Goal: Task Accomplishment & Management: Manage account settings

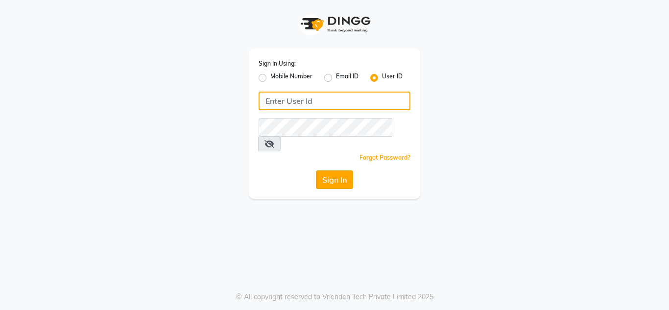
type input "flauntandflutter"
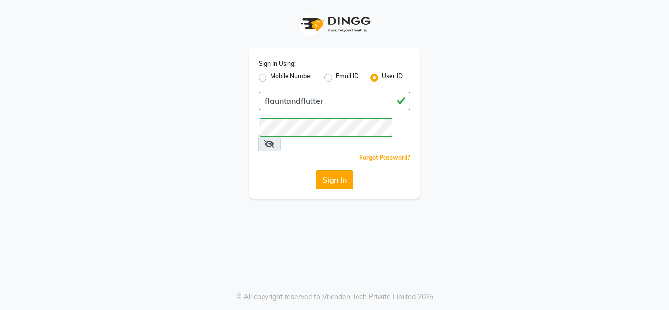
click at [335, 171] on button "Sign In" at bounding box center [334, 180] width 37 height 19
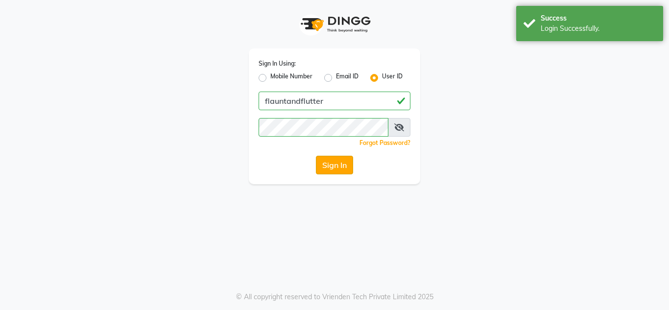
click at [337, 165] on button "Sign In" at bounding box center [334, 165] width 37 height 19
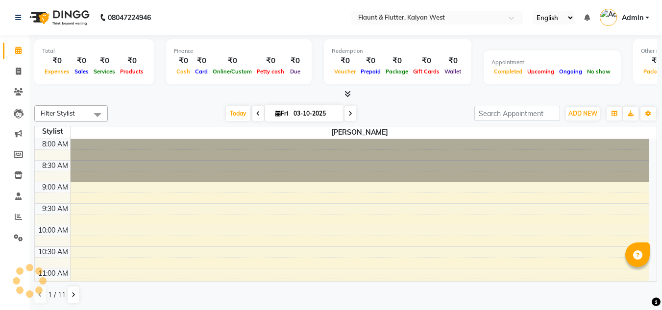
select select "en"
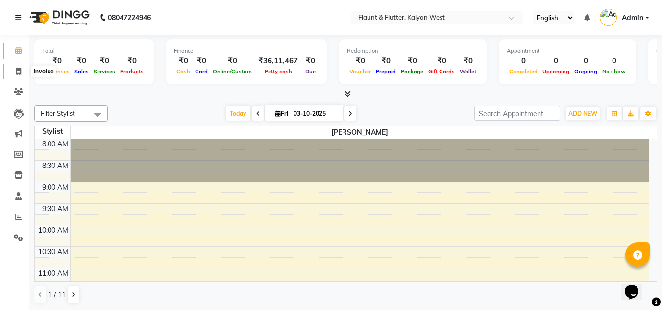
click at [17, 71] on icon at bounding box center [18, 71] width 5 height 7
select select "service"
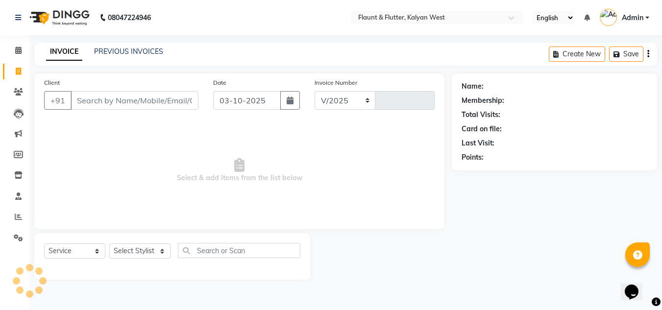
select select "4941"
type input "1114"
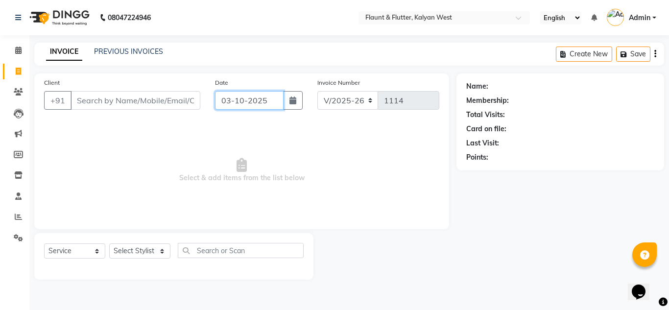
click at [241, 99] on input "03-10-2025" at bounding box center [249, 100] width 69 height 19
select select "10"
select select "2025"
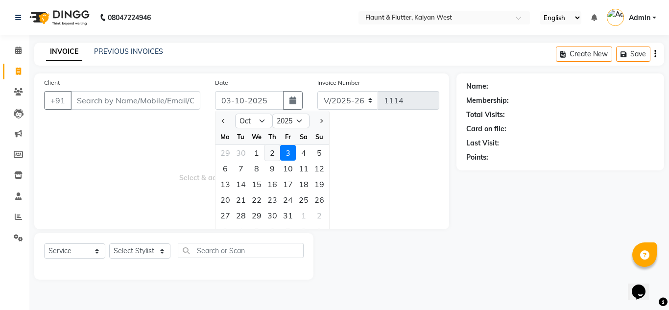
click at [272, 153] on div "2" at bounding box center [273, 153] width 16 height 16
type input "02-10-2025"
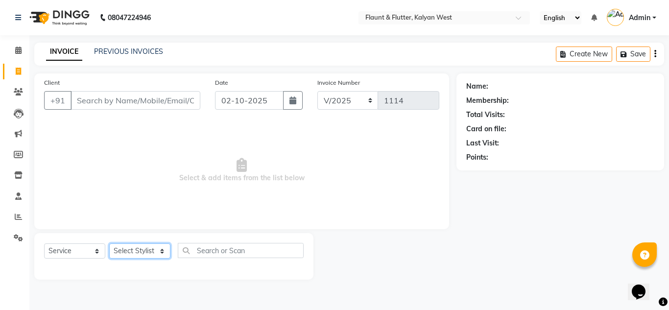
click at [155, 256] on select "Select Stylist [PERSON_NAME] [PERSON_NAME] [PERSON_NAME] [PERSON_NAME] [PERSON_…" at bounding box center [139, 251] width 61 height 15
select select "31204"
click at [109, 244] on select "Select Stylist [PERSON_NAME] [PERSON_NAME] [PERSON_NAME] [PERSON_NAME] [PERSON_…" at bounding box center [139, 251] width 61 height 15
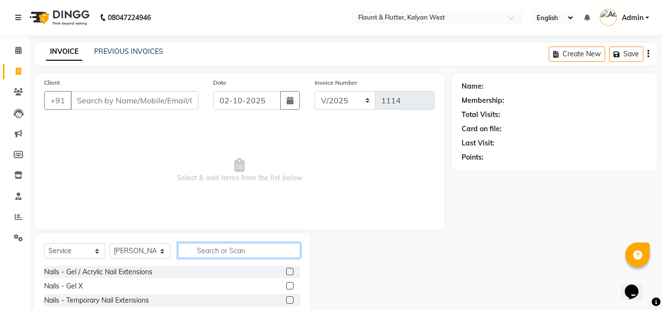
click at [197, 251] on input "text" at bounding box center [239, 250] width 123 height 15
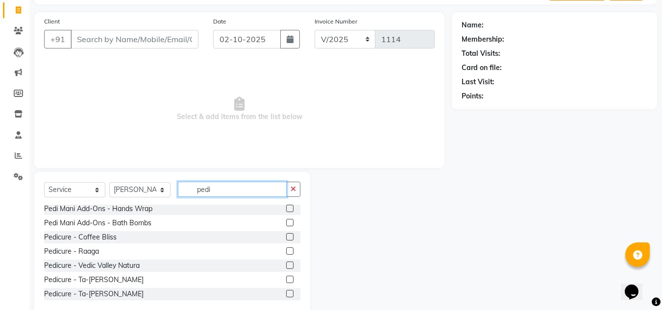
scroll to position [60, 0]
type input "pedi"
click at [286, 265] on label at bounding box center [289, 264] width 7 height 7
click at [286, 265] on input "checkbox" at bounding box center [289, 265] width 6 height 6
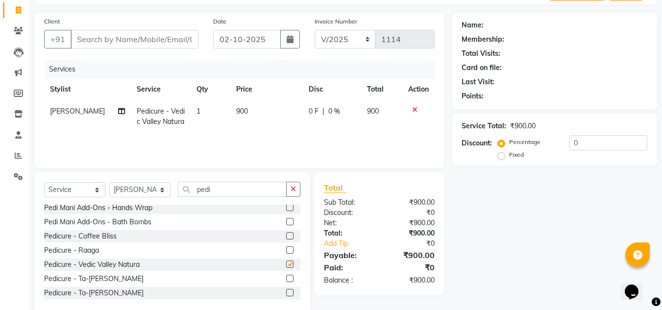
checkbox input "false"
click at [215, 187] on input "pedi" at bounding box center [232, 189] width 109 height 15
type input "p"
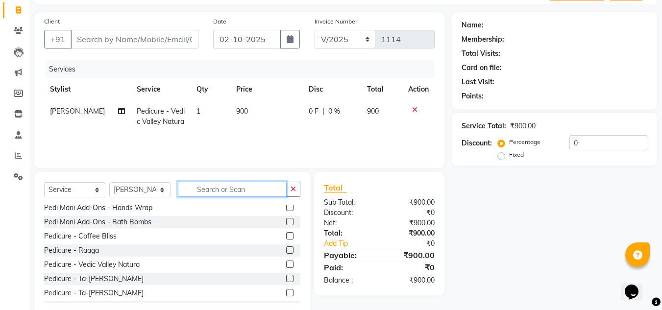
scroll to position [301, 0]
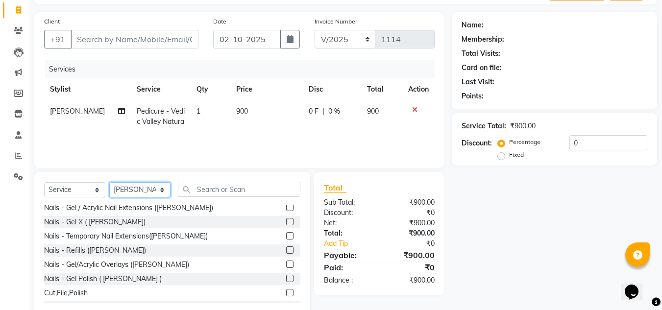
click at [157, 186] on select "Select Stylist [PERSON_NAME] [PERSON_NAME] [PERSON_NAME] [PERSON_NAME] [PERSON_…" at bounding box center [139, 189] width 61 height 15
select select "53415"
click at [109, 182] on select "Select Stylist [PERSON_NAME] [PERSON_NAME] [PERSON_NAME] [PERSON_NAME] [PERSON_…" at bounding box center [139, 189] width 61 height 15
click at [215, 189] on input "text" at bounding box center [239, 189] width 123 height 15
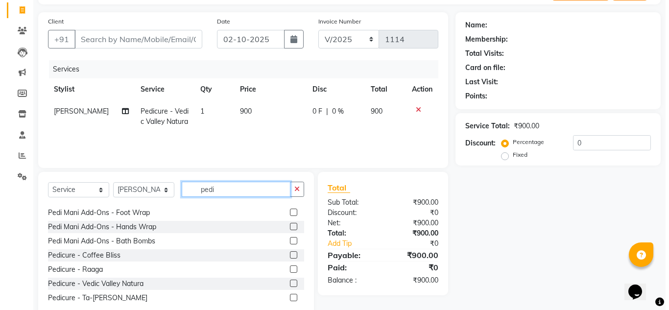
scroll to position [41, 0]
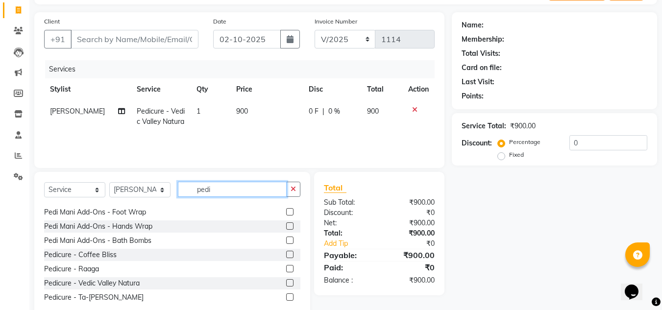
type input "pedi"
click at [286, 268] on label at bounding box center [289, 268] width 7 height 7
click at [286, 268] on input "checkbox" at bounding box center [289, 269] width 6 height 6
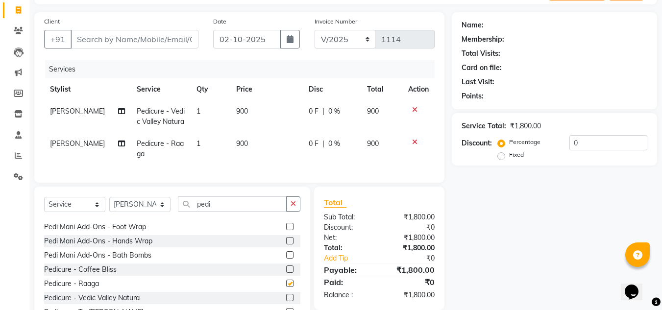
checkbox input "false"
click at [125, 38] on input "Client" at bounding box center [135, 39] width 128 height 19
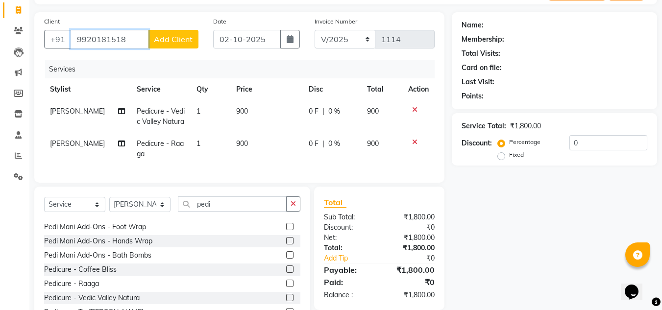
type input "9920181518"
click at [179, 34] on button "Add Client" at bounding box center [173, 39] width 50 height 19
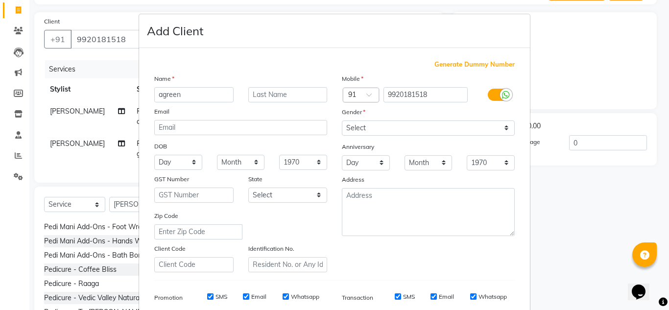
type input "agreen"
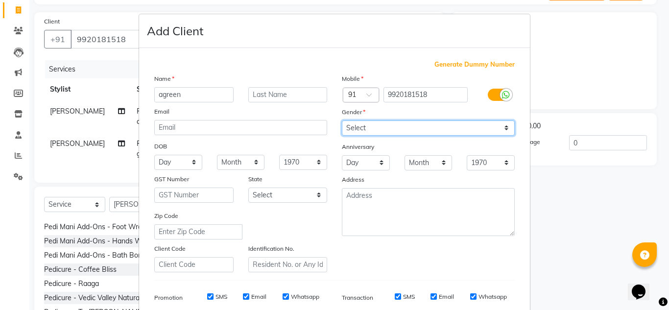
click at [375, 127] on select "Select [DEMOGRAPHIC_DATA] [DEMOGRAPHIC_DATA] Other Prefer Not To Say" at bounding box center [428, 128] width 173 height 15
select select "[DEMOGRAPHIC_DATA]"
click at [342, 121] on select "Select [DEMOGRAPHIC_DATA] [DEMOGRAPHIC_DATA] Other Prefer Not To Say" at bounding box center [428, 128] width 173 height 15
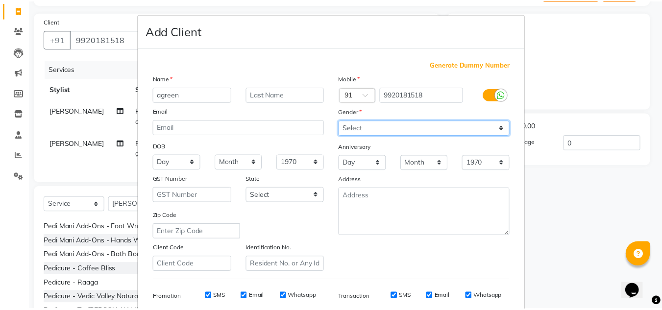
scroll to position [142, 0]
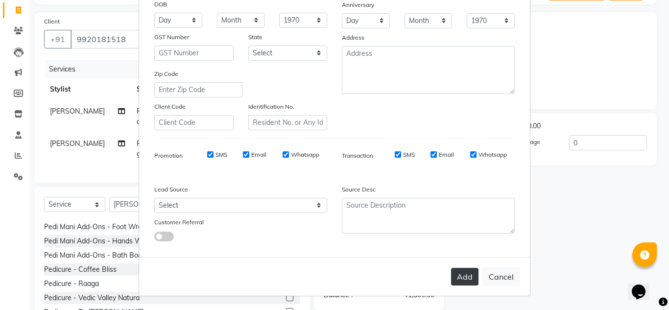
click at [460, 279] on button "Add" at bounding box center [464, 277] width 27 height 18
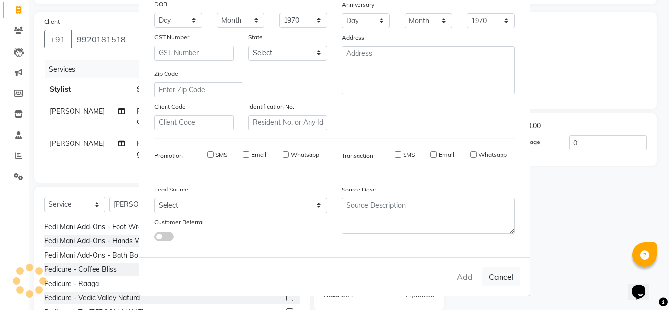
select select
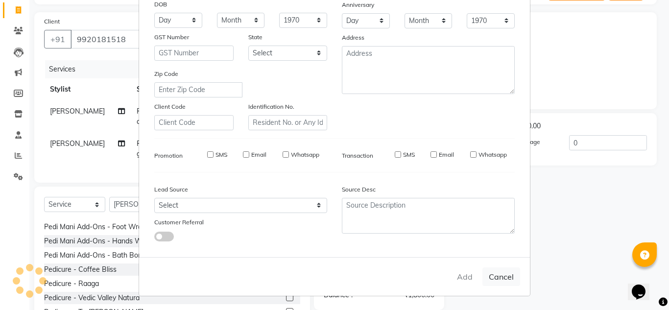
select select
checkbox input "false"
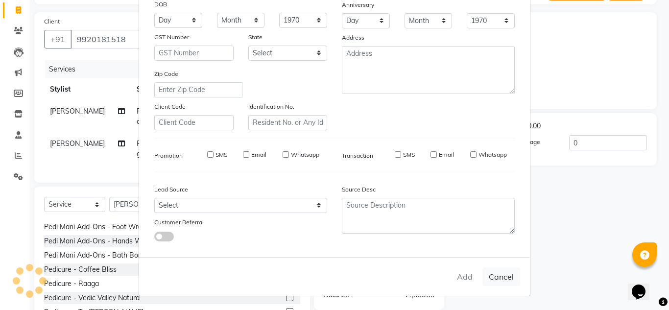
checkbox input "false"
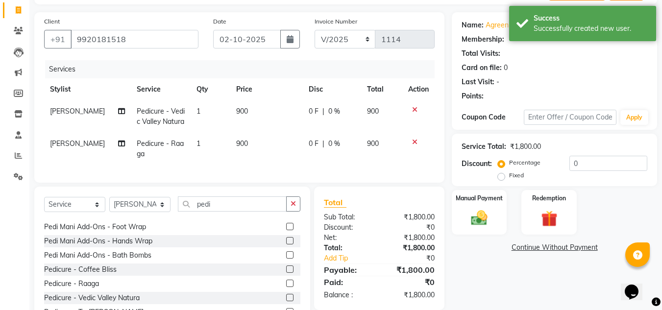
select select "1: Object"
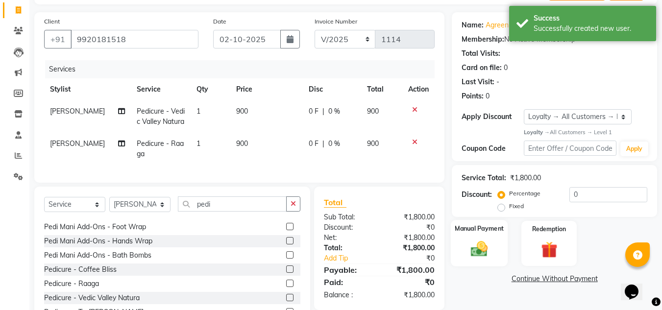
click at [495, 246] on div "Manual Payment" at bounding box center [479, 243] width 57 height 47
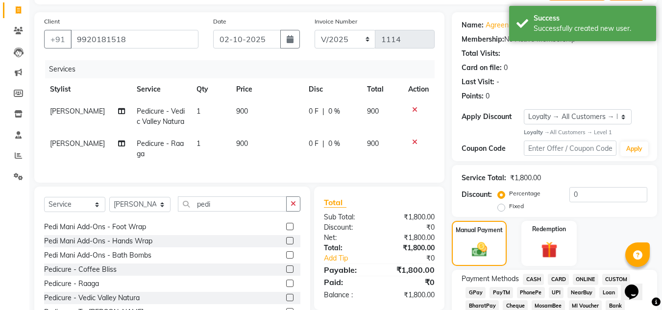
scroll to position [141, 0]
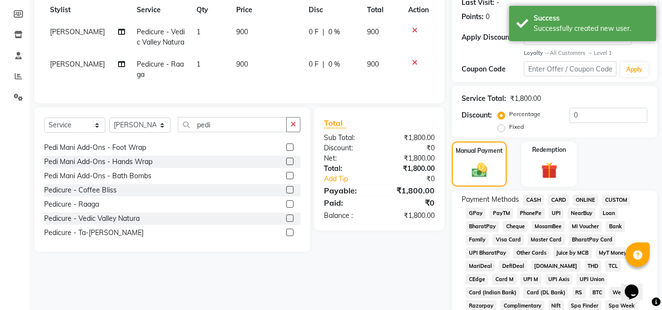
click at [591, 195] on span "ONLINE" at bounding box center [585, 200] width 25 height 11
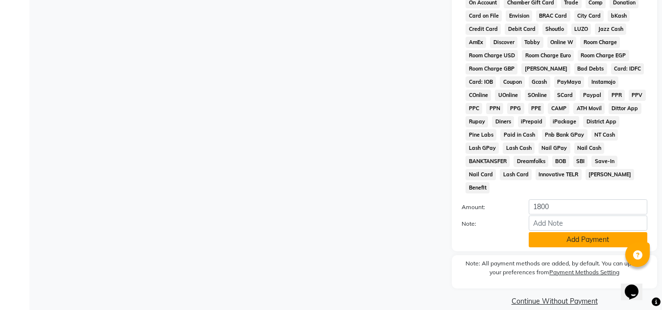
click at [593, 232] on button "Add Payment" at bounding box center [588, 239] width 119 height 15
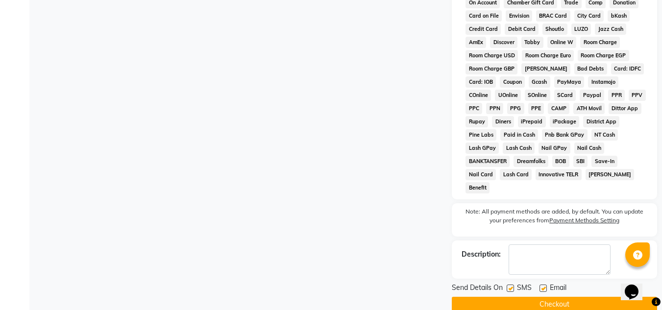
click at [544, 285] on label at bounding box center [543, 288] width 7 height 7
click at [544, 286] on input "checkbox" at bounding box center [543, 289] width 6 height 6
checkbox input "false"
click at [511, 285] on label at bounding box center [510, 288] width 7 height 7
click at [511, 286] on input "checkbox" at bounding box center [510, 289] width 6 height 6
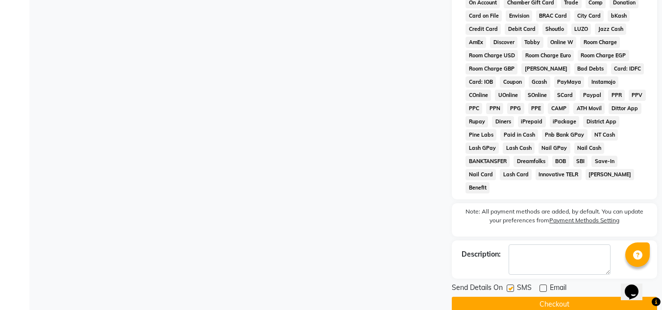
checkbox input "false"
click at [525, 297] on button "Checkout" at bounding box center [554, 304] width 205 height 15
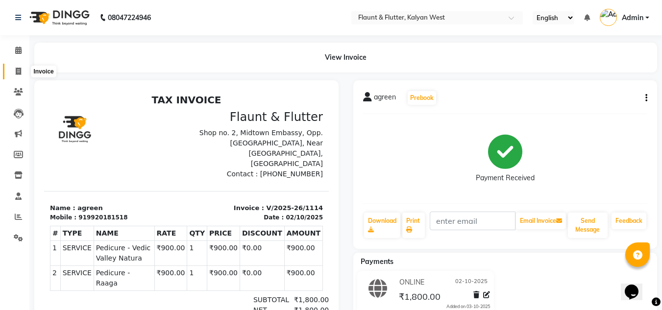
click at [17, 74] on icon at bounding box center [18, 71] width 5 height 7
select select "service"
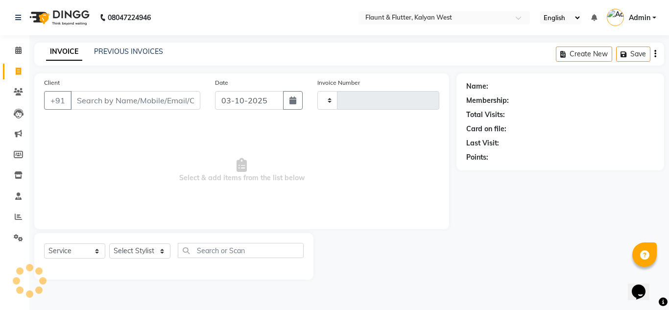
type input "1115"
select select "4941"
click at [162, 249] on select "Select Stylist [PERSON_NAME] [PERSON_NAME] [PERSON_NAME] [PERSON_NAME] [PERSON_…" at bounding box center [139, 251] width 61 height 15
select select "53415"
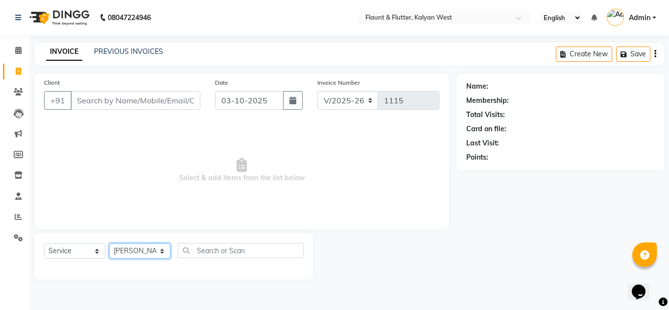
click at [109, 244] on select "Select Stylist [PERSON_NAME] [PERSON_NAME] [PERSON_NAME] [PERSON_NAME] [PERSON_…" at bounding box center [139, 251] width 61 height 15
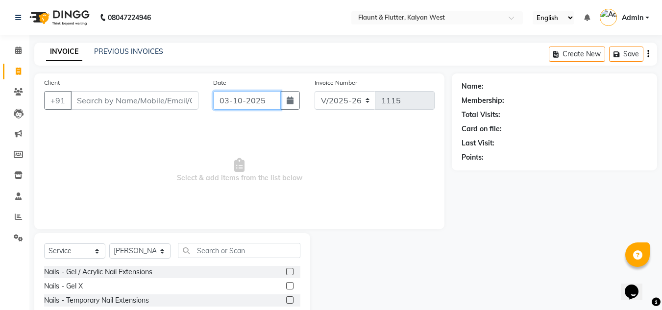
click at [233, 98] on input "03-10-2025" at bounding box center [247, 100] width 68 height 19
select select "10"
select select "2025"
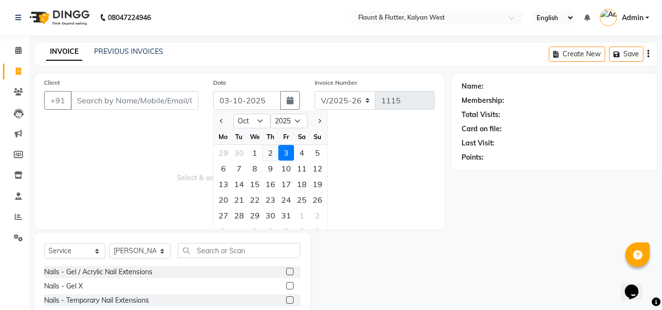
click at [273, 151] on div "2" at bounding box center [271, 153] width 16 height 16
type input "02-10-2025"
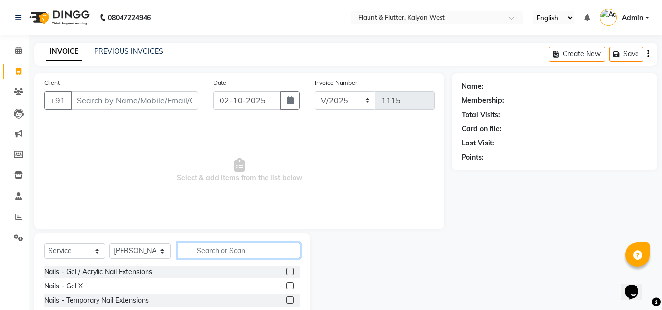
click at [218, 251] on input "text" at bounding box center [239, 250] width 123 height 15
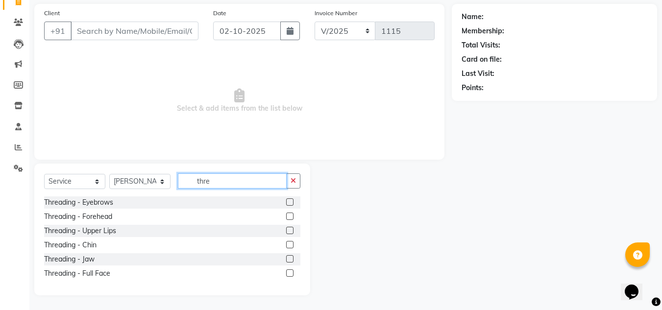
type input "thre"
click at [289, 203] on label at bounding box center [289, 201] width 7 height 7
click at [289, 203] on input "checkbox" at bounding box center [289, 202] width 6 height 6
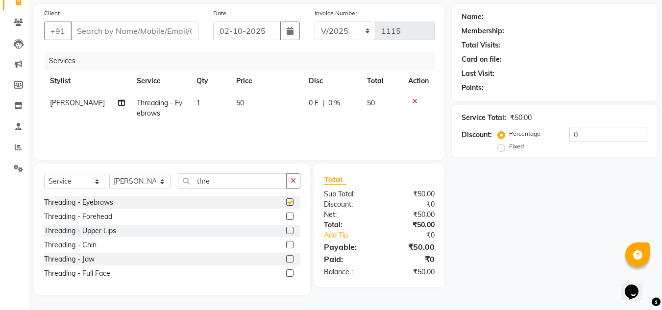
checkbox input "false"
click at [290, 219] on label at bounding box center [289, 216] width 7 height 7
click at [290, 219] on input "checkbox" at bounding box center [289, 217] width 6 height 6
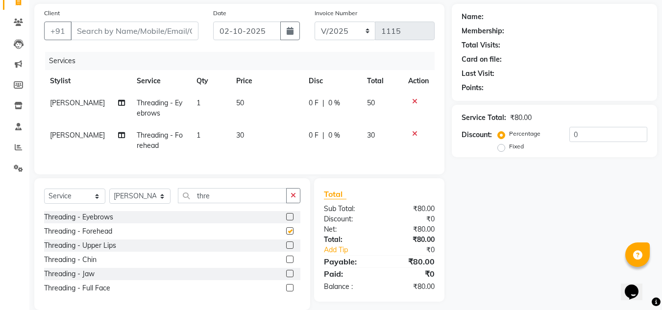
checkbox input "false"
click at [290, 249] on label at bounding box center [289, 245] width 7 height 7
click at [290, 249] on input "checkbox" at bounding box center [289, 246] width 6 height 6
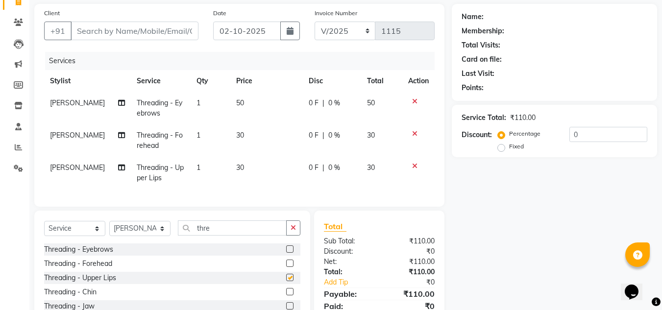
checkbox input "false"
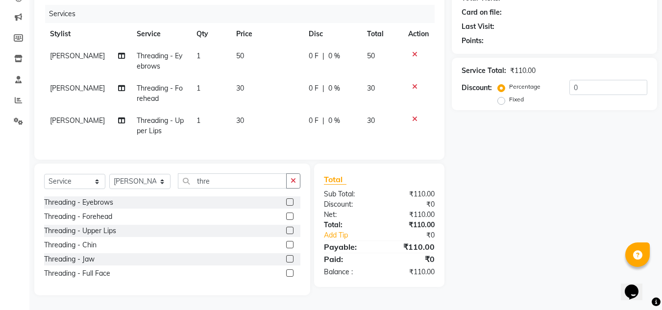
click at [290, 244] on label at bounding box center [289, 244] width 7 height 7
click at [290, 244] on input "checkbox" at bounding box center [289, 245] width 6 height 6
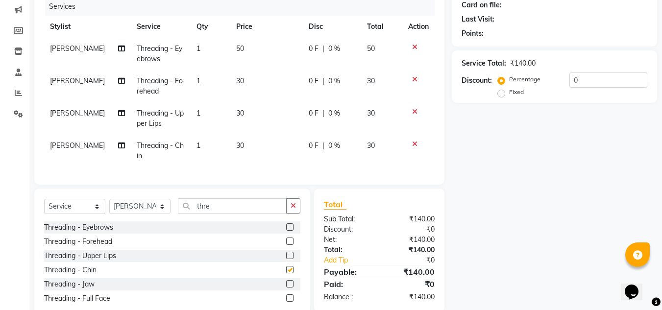
checkbox input "false"
click at [158, 214] on select "Select Stylist [PERSON_NAME] [PERSON_NAME] [PERSON_NAME] [PERSON_NAME] [PERSON_…" at bounding box center [139, 206] width 61 height 15
click at [198, 214] on input "thre" at bounding box center [232, 205] width 109 height 15
click at [414, 79] on icon at bounding box center [414, 79] width 5 height 7
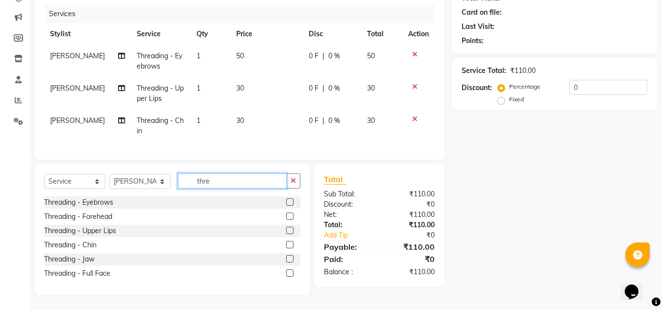
click at [217, 181] on input "thre" at bounding box center [232, 180] width 109 height 15
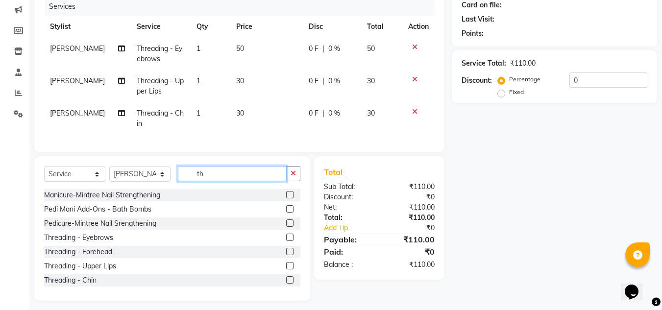
type input "t"
type input "wax"
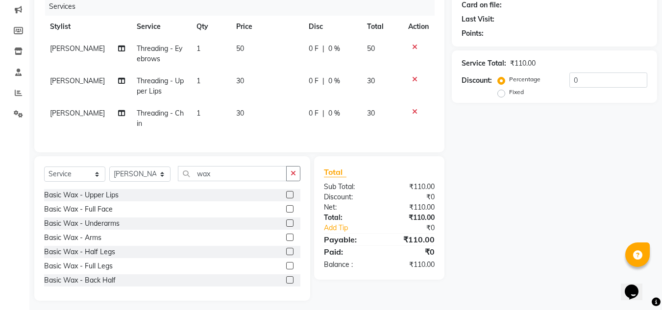
click at [286, 227] on label at bounding box center [289, 223] width 7 height 7
click at [286, 227] on input "checkbox" at bounding box center [289, 224] width 6 height 6
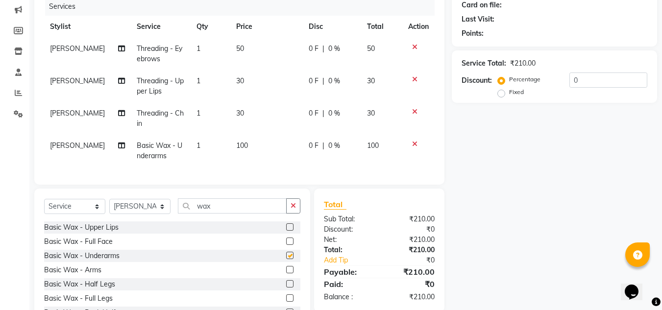
checkbox input "false"
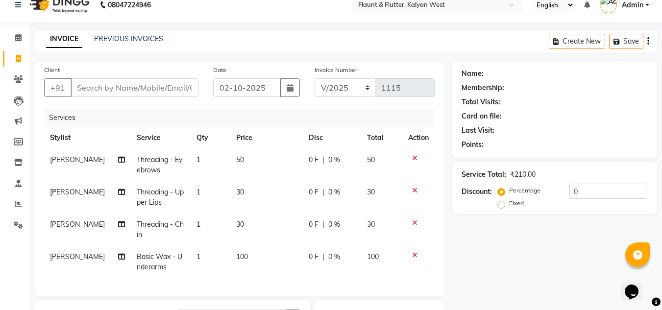
scroll to position [0, 0]
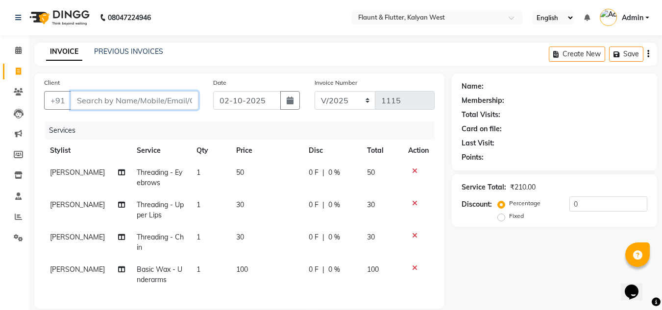
click at [119, 99] on input "Client" at bounding box center [135, 100] width 128 height 19
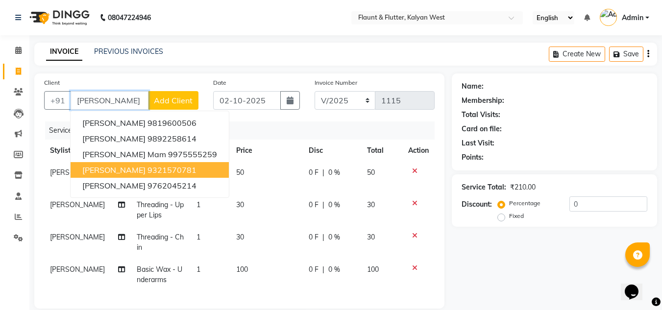
click at [148, 173] on ngb-highlight "9321570781" at bounding box center [172, 170] width 49 height 10
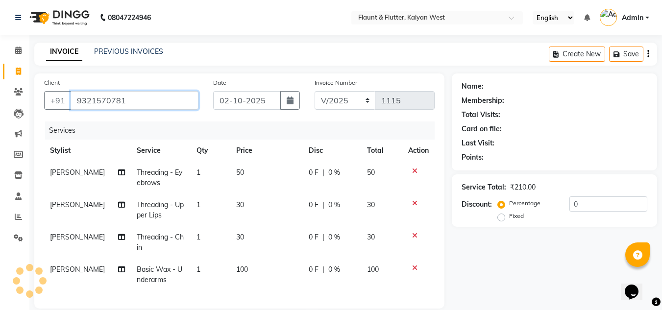
type input "9321570781"
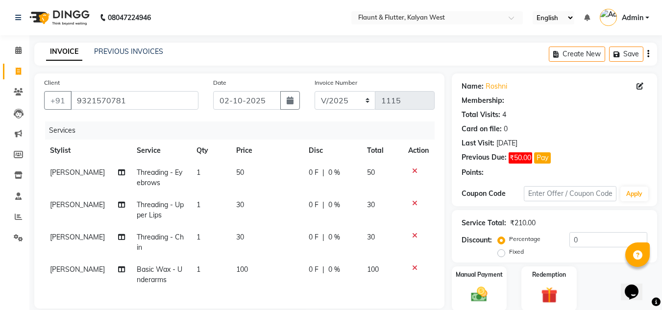
scroll to position [0, 7]
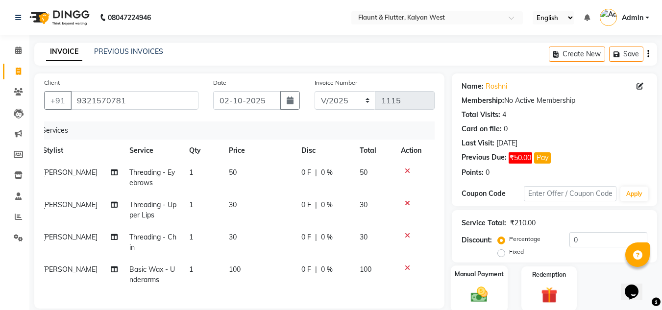
click at [502, 287] on div "Manual Payment" at bounding box center [479, 289] width 57 height 47
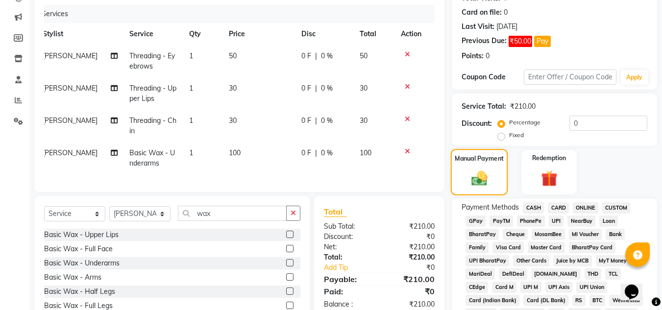
scroll to position [117, 0]
click at [585, 207] on span "ONLINE" at bounding box center [585, 207] width 25 height 11
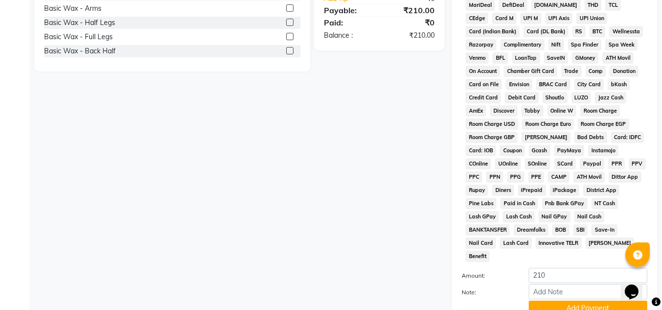
scroll to position [454, 0]
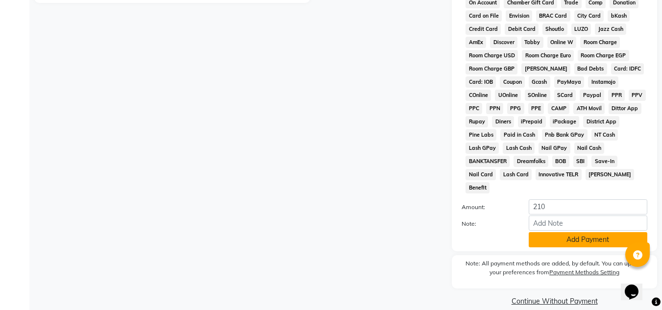
click at [585, 232] on button "Add Payment" at bounding box center [588, 239] width 119 height 15
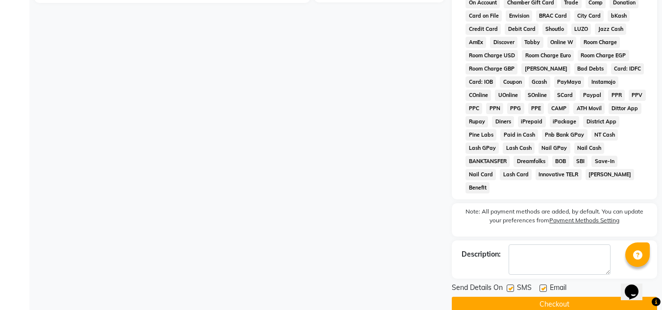
click at [544, 285] on label at bounding box center [543, 288] width 7 height 7
click at [544, 286] on input "checkbox" at bounding box center [543, 289] width 6 height 6
checkbox input "false"
click at [510, 285] on label at bounding box center [510, 288] width 7 height 7
click at [510, 286] on input "checkbox" at bounding box center [510, 289] width 6 height 6
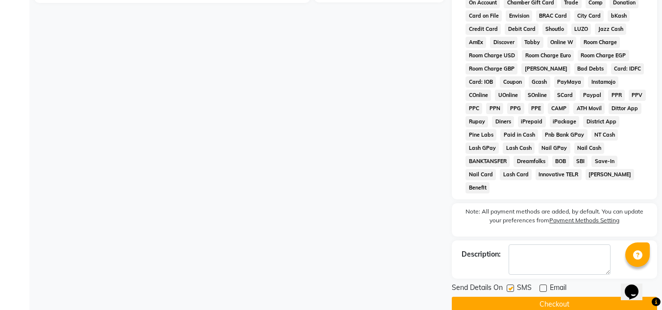
checkbox input "false"
click at [520, 298] on button "Checkout" at bounding box center [554, 304] width 205 height 15
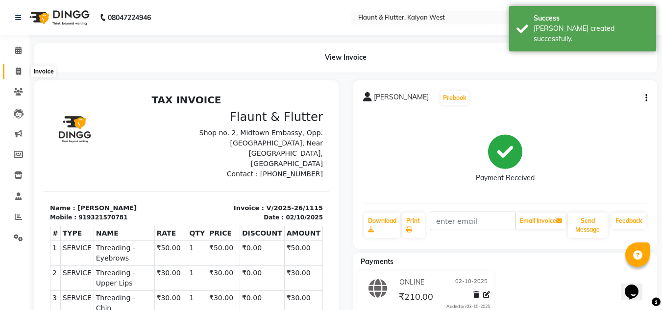
click at [13, 70] on span at bounding box center [18, 71] width 17 height 11
select select "service"
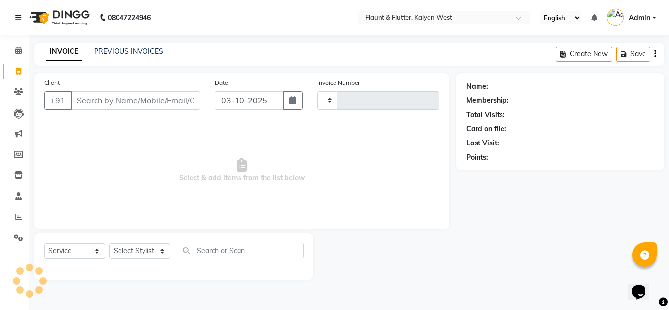
type input "1116"
select select "4941"
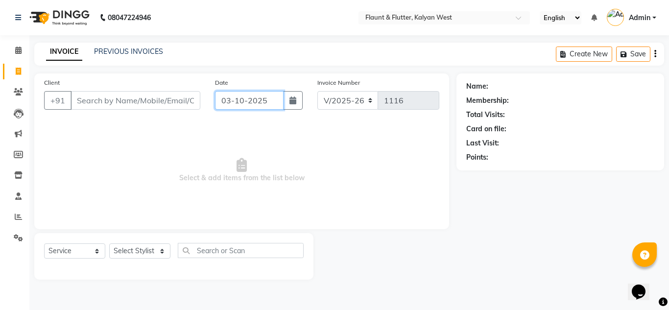
click at [228, 100] on input "03-10-2025" at bounding box center [249, 100] width 69 height 19
select select "10"
select select "2025"
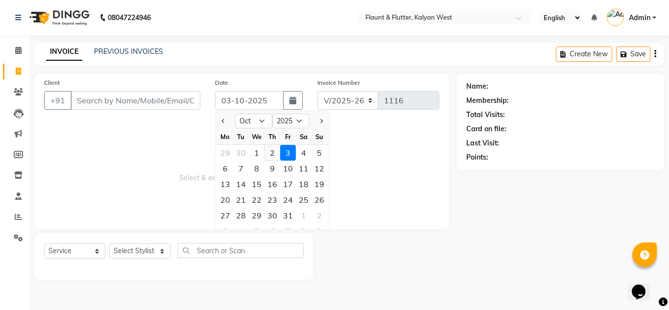
click at [276, 153] on div "2" at bounding box center [273, 153] width 16 height 16
type input "02-10-2025"
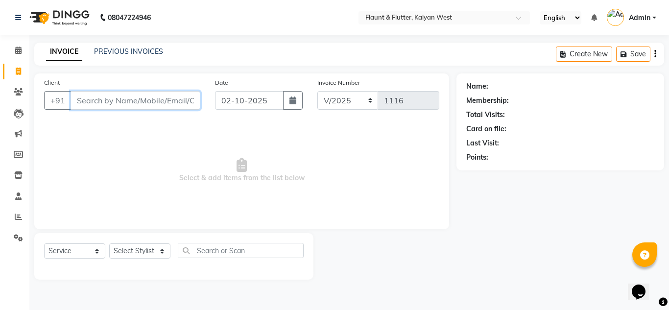
click at [80, 101] on input "Client" at bounding box center [136, 100] width 130 height 19
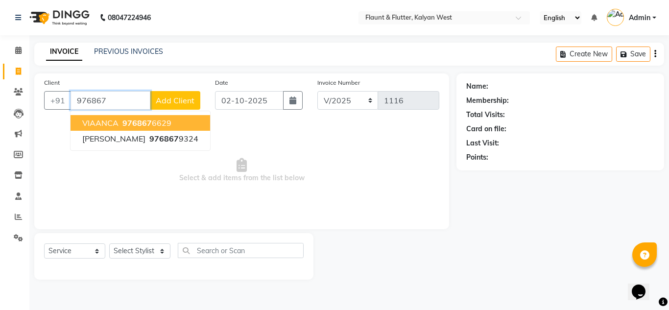
click at [95, 126] on span "VIAANCA" at bounding box center [100, 123] width 36 height 10
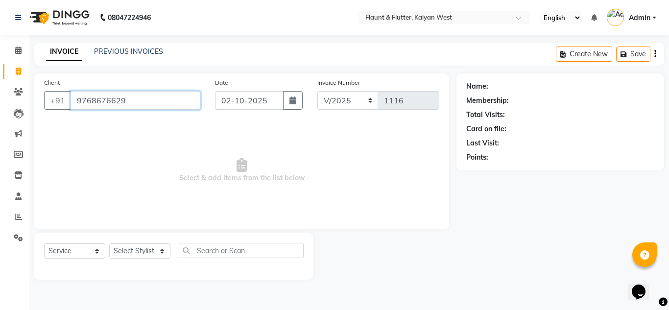
type input "9768676629"
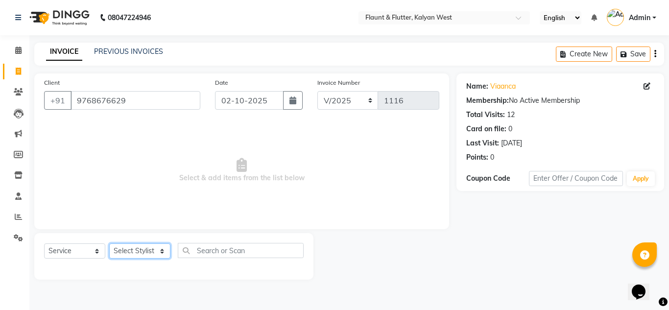
click at [160, 247] on select "Select Stylist [PERSON_NAME] [PERSON_NAME] [PERSON_NAME] [PERSON_NAME] [PERSON_…" at bounding box center [139, 251] width 61 height 15
select select "53415"
click at [109, 244] on select "Select Stylist [PERSON_NAME] [PERSON_NAME] [PERSON_NAME] [PERSON_NAME] [PERSON_…" at bounding box center [139, 251] width 61 height 15
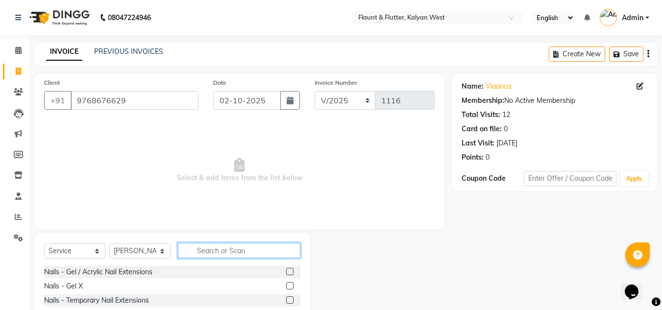
click at [196, 254] on input "text" at bounding box center [239, 250] width 123 height 15
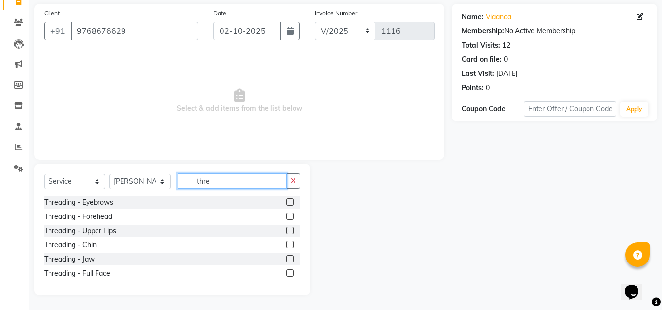
type input "thre"
click at [290, 201] on label at bounding box center [289, 201] width 7 height 7
click at [290, 201] on input "checkbox" at bounding box center [289, 202] width 6 height 6
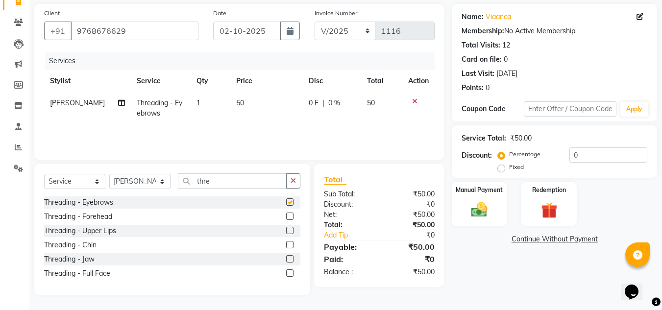
checkbox input "false"
click at [290, 226] on div at bounding box center [293, 231] width 14 height 12
click at [291, 230] on label at bounding box center [289, 230] width 7 height 7
click at [291, 230] on input "checkbox" at bounding box center [289, 231] width 6 height 6
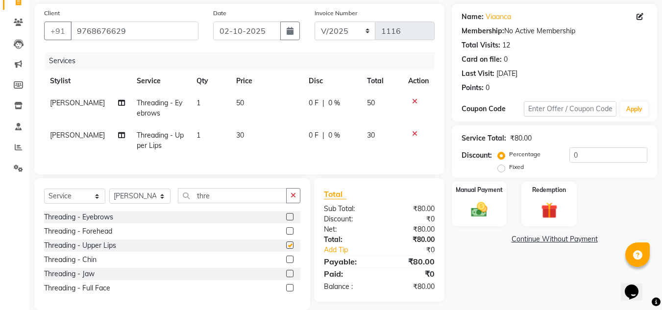
checkbox input "false"
click at [291, 235] on label at bounding box center [289, 230] width 7 height 7
click at [291, 235] on input "checkbox" at bounding box center [289, 231] width 6 height 6
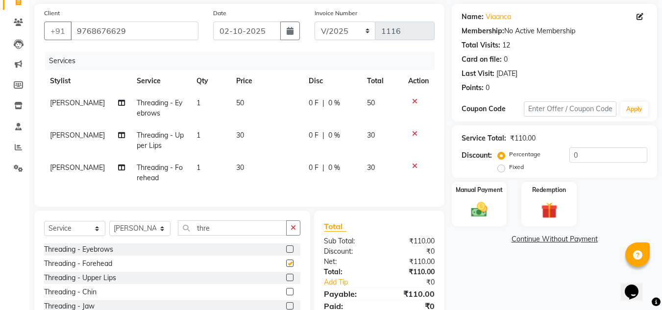
checkbox input "false"
click at [503, 201] on div "Manual Payment" at bounding box center [479, 204] width 57 height 47
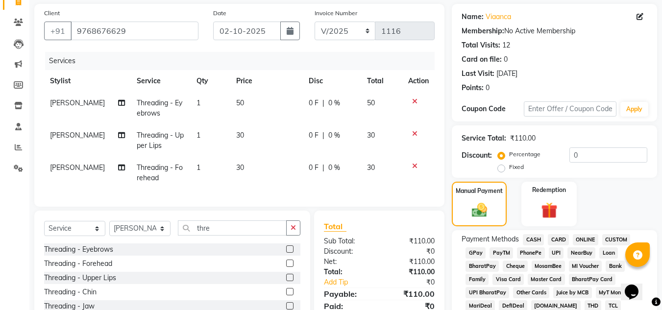
click at [588, 238] on span "ONLINE" at bounding box center [585, 239] width 25 height 11
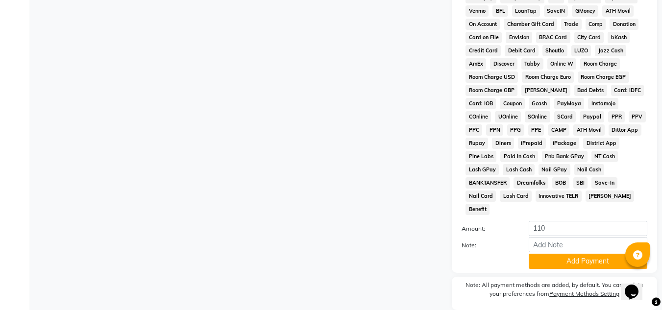
scroll to position [439, 0]
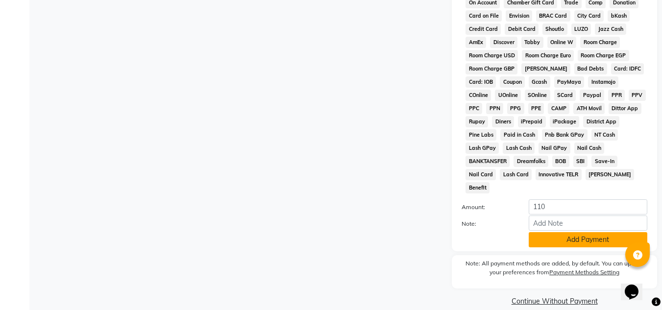
click at [582, 232] on button "Add Payment" at bounding box center [588, 239] width 119 height 15
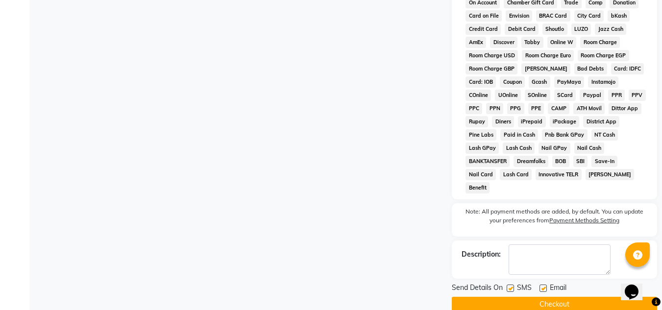
scroll to position [443, 0]
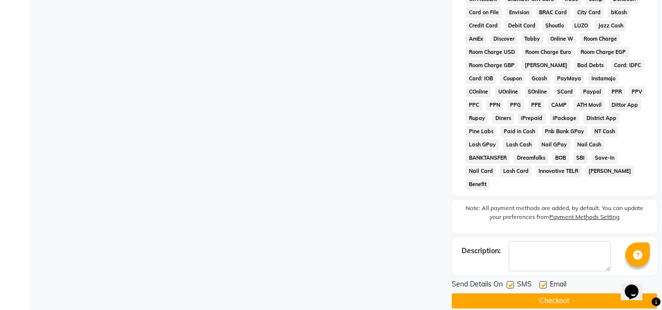
click at [541, 281] on label at bounding box center [543, 284] width 7 height 7
click at [541, 282] on input "checkbox" at bounding box center [543, 285] width 6 height 6
checkbox input "false"
click at [509, 281] on label at bounding box center [510, 284] width 7 height 7
click at [509, 282] on input "checkbox" at bounding box center [510, 285] width 6 height 6
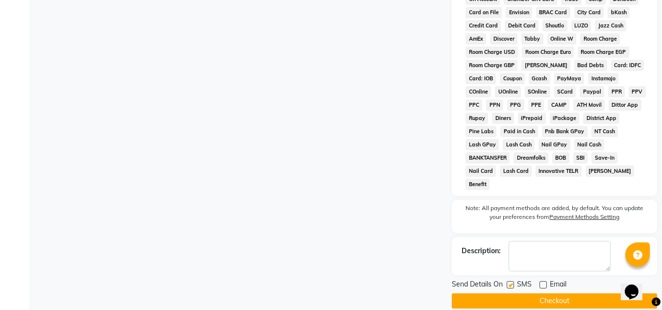
checkbox input "false"
click at [528, 294] on button "Checkout" at bounding box center [554, 301] width 205 height 15
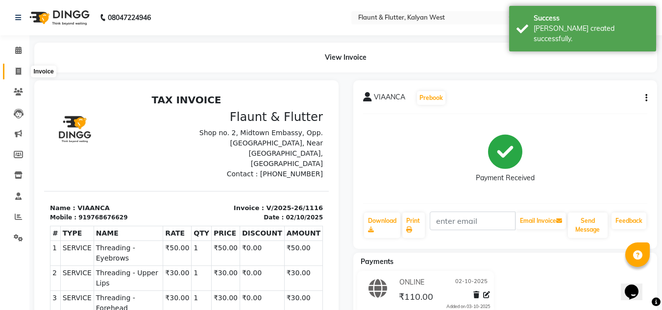
click at [16, 72] on icon at bounding box center [18, 71] width 5 height 7
select select "service"
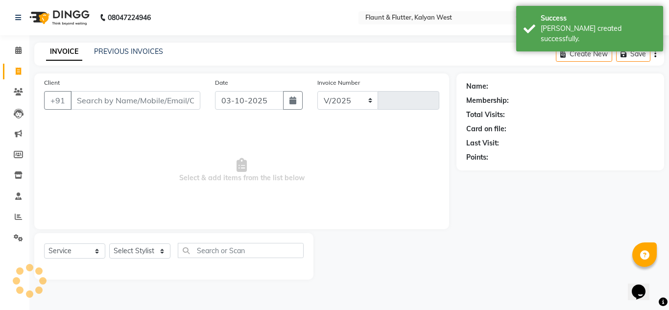
select select "4941"
type input "1117"
click at [150, 53] on link "PREVIOUS INVOICES" at bounding box center [128, 51] width 69 height 9
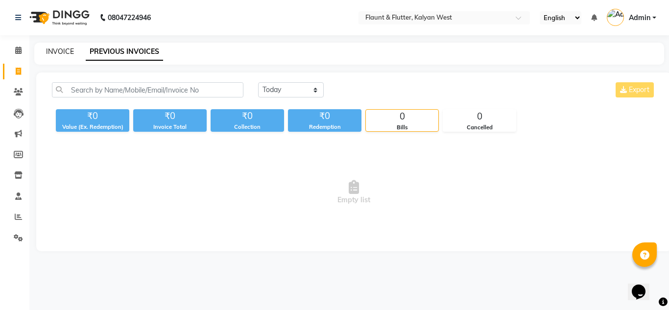
click at [56, 52] on link "INVOICE" at bounding box center [60, 51] width 28 height 9
select select "service"
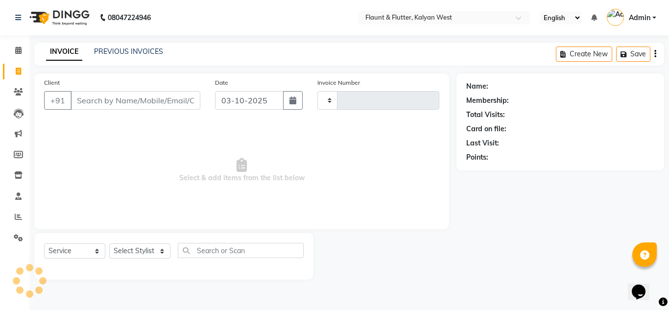
type input "1117"
select select "4941"
click at [240, 101] on input "03-10-2025" at bounding box center [249, 100] width 69 height 19
select select "10"
select select "2025"
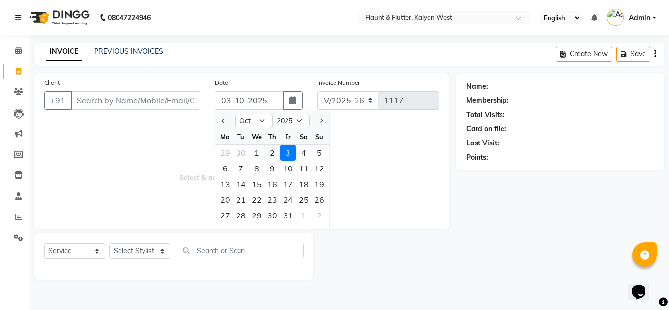
click at [272, 153] on div "2" at bounding box center [273, 153] width 16 height 16
type input "02-10-2025"
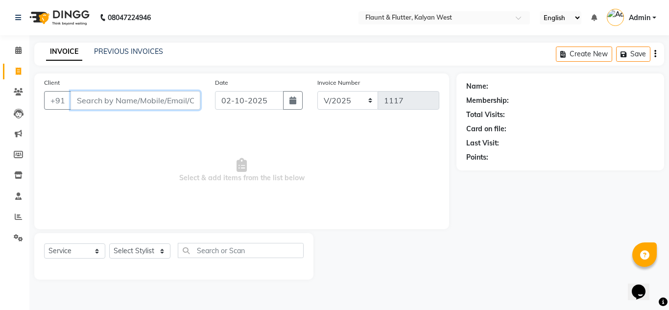
click at [92, 99] on input "Client" at bounding box center [136, 100] width 130 height 19
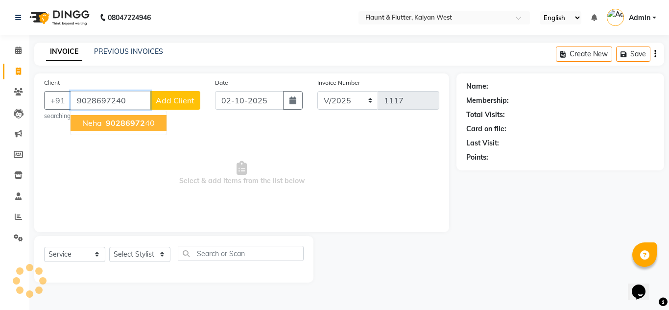
type input "9028697240"
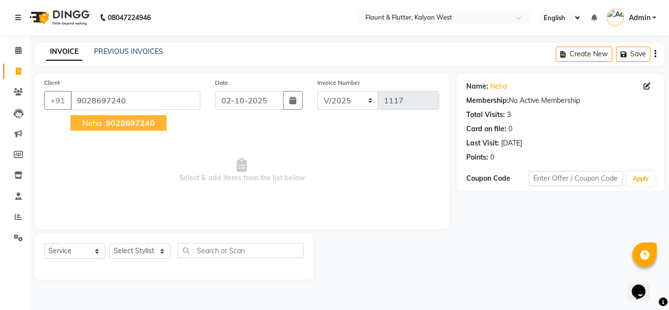
click at [131, 118] on span "9028697240" at bounding box center [130, 123] width 49 height 10
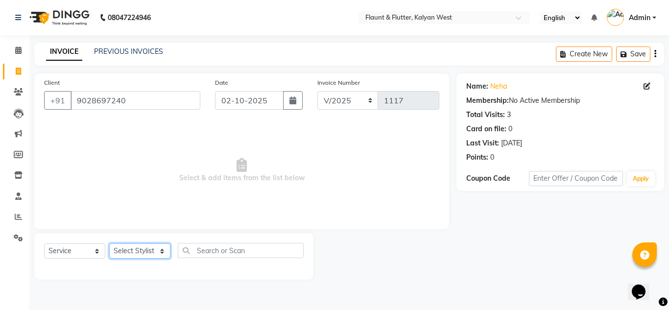
drag, startPoint x: 163, startPoint y: 250, endPoint x: 160, endPoint y: 125, distance: 125.0
click at [160, 125] on div "Client [PHONE_NUMBER] Date [DATE] Invoice Number V/2025 V/[PHONE_NUMBER] Select…" at bounding box center [242, 177] width 430 height 206
select select "52860"
click at [109, 244] on select "Select Stylist [PERSON_NAME] [PERSON_NAME] [PERSON_NAME] [PERSON_NAME] [PERSON_…" at bounding box center [139, 251] width 61 height 15
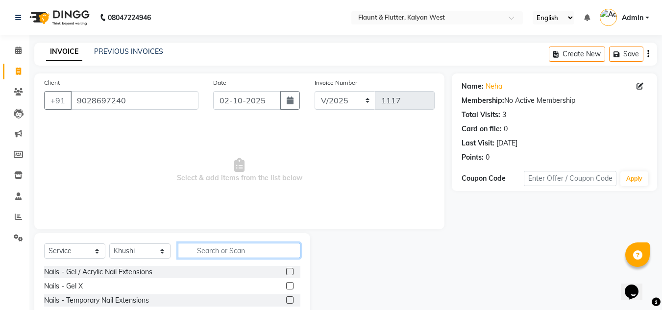
click at [197, 251] on input "text" at bounding box center [239, 250] width 123 height 15
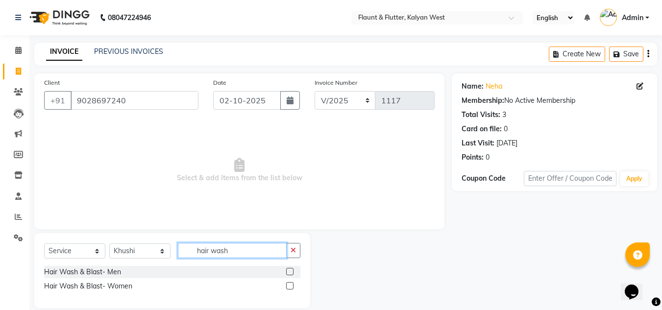
type input "hair wash"
click at [288, 286] on label at bounding box center [289, 285] width 7 height 7
click at [288, 286] on input "checkbox" at bounding box center [289, 286] width 6 height 6
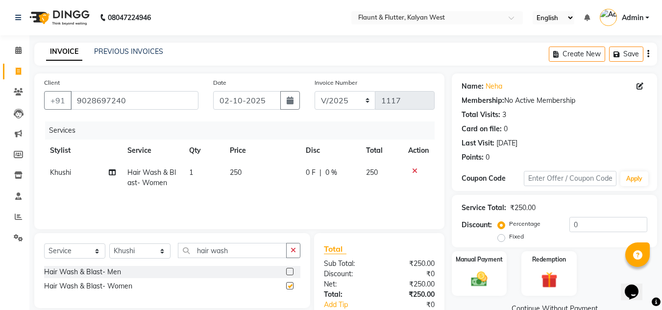
checkbox input "false"
click at [242, 169] on span "250" at bounding box center [236, 172] width 12 height 9
select select "52860"
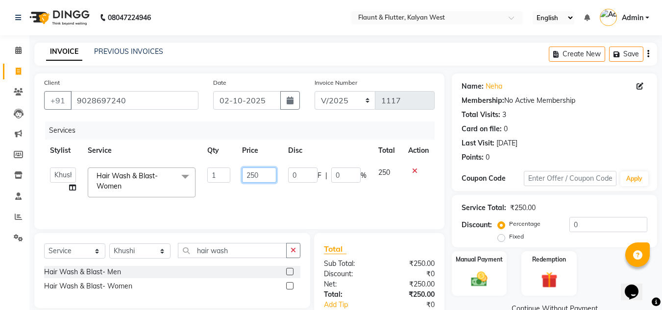
click at [264, 173] on input "250" at bounding box center [259, 175] width 34 height 15
type input "2"
type input "300"
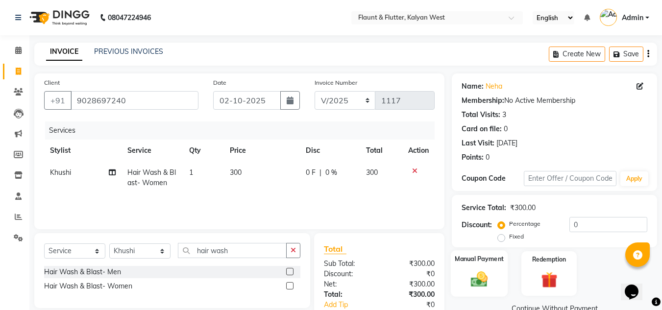
click at [500, 280] on div "Manual Payment" at bounding box center [479, 273] width 57 height 47
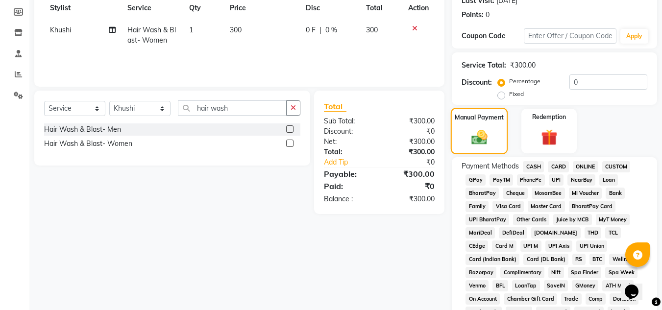
scroll to position [144, 0]
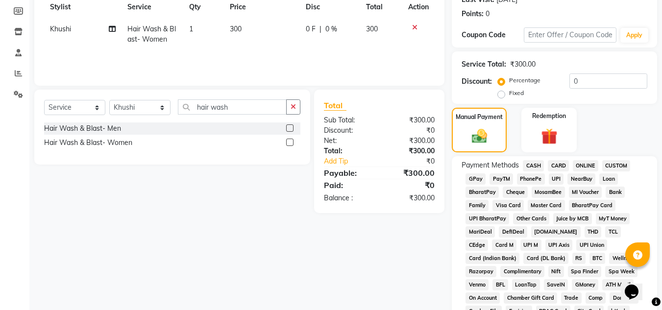
click at [529, 166] on span "CASH" at bounding box center [533, 165] width 21 height 11
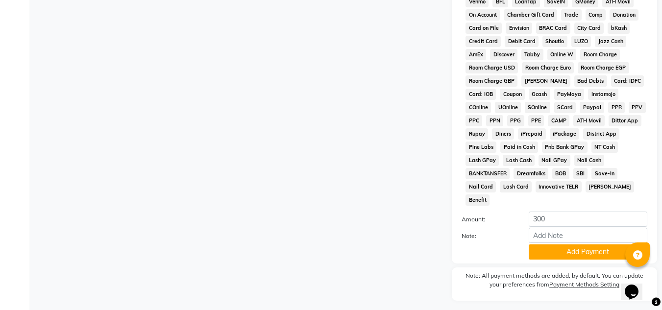
scroll to position [439, 0]
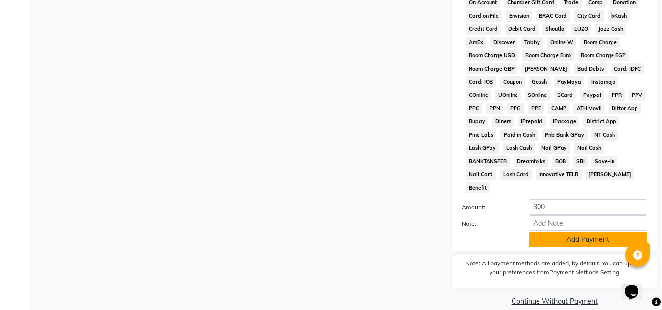
click at [569, 232] on button "Add Payment" at bounding box center [588, 239] width 119 height 15
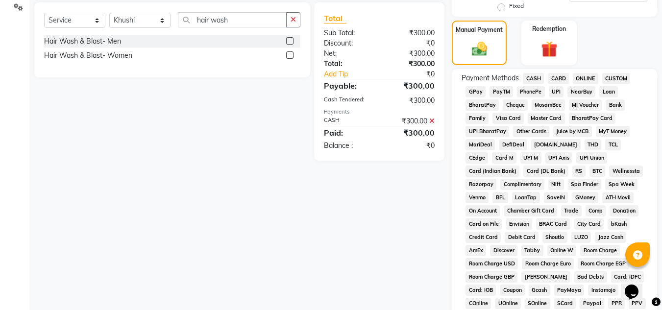
scroll to position [443, 0]
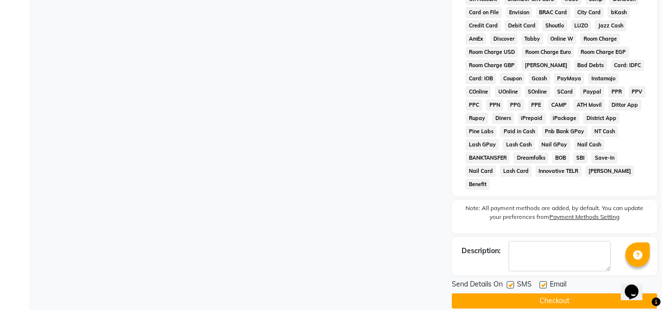
click at [543, 281] on label at bounding box center [543, 284] width 7 height 7
click at [543, 282] on input "checkbox" at bounding box center [543, 285] width 6 height 6
checkbox input "false"
click at [510, 281] on label at bounding box center [510, 284] width 7 height 7
click at [510, 282] on input "checkbox" at bounding box center [510, 285] width 6 height 6
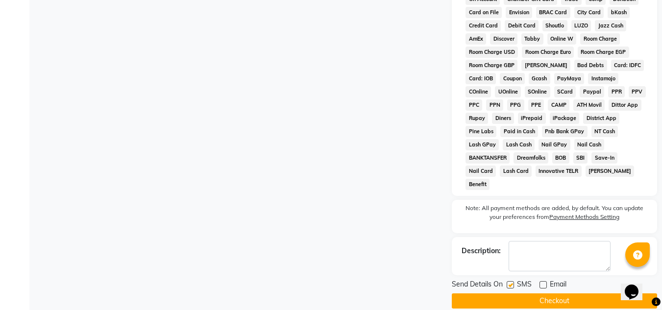
checkbox input "false"
click at [521, 294] on button "Checkout" at bounding box center [554, 301] width 205 height 15
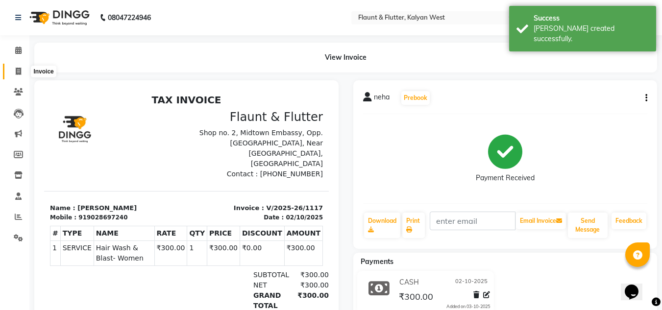
click at [16, 72] on icon at bounding box center [18, 71] width 5 height 7
select select "service"
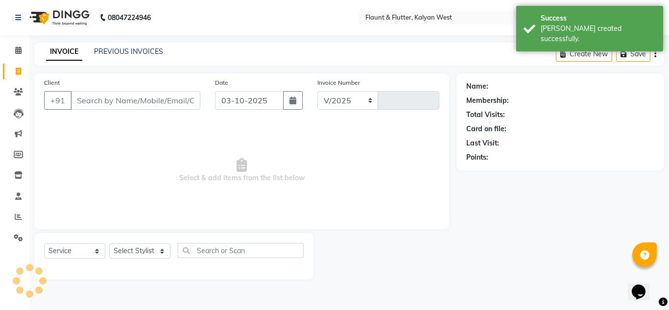
select select "4941"
type input "1118"
click at [225, 95] on input "03-10-2025" at bounding box center [249, 100] width 69 height 19
select select "10"
select select "2025"
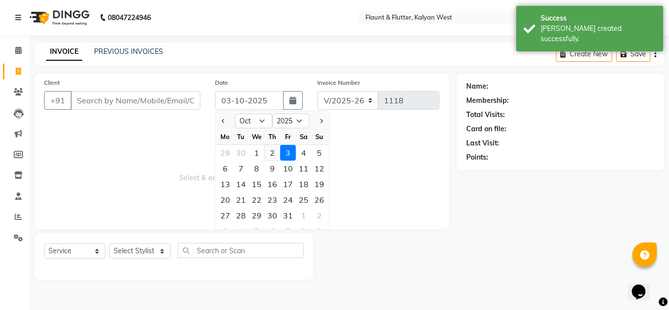
click at [269, 156] on div "2" at bounding box center [273, 153] width 16 height 16
type input "02-10-2025"
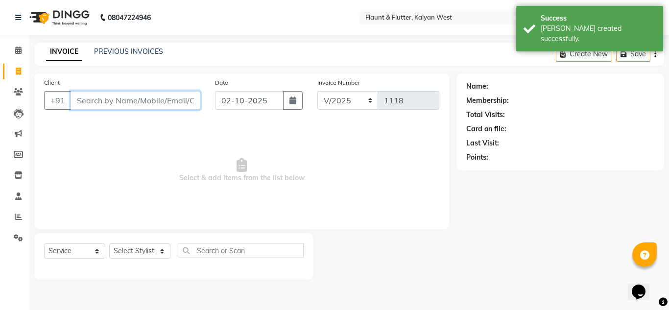
click at [92, 98] on input "Client" at bounding box center [136, 100] width 130 height 19
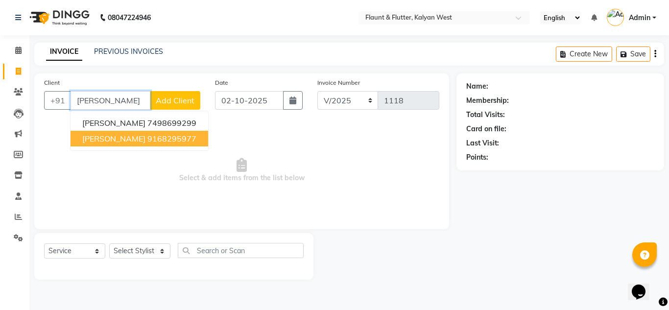
click at [115, 138] on span "[PERSON_NAME]" at bounding box center [113, 139] width 63 height 10
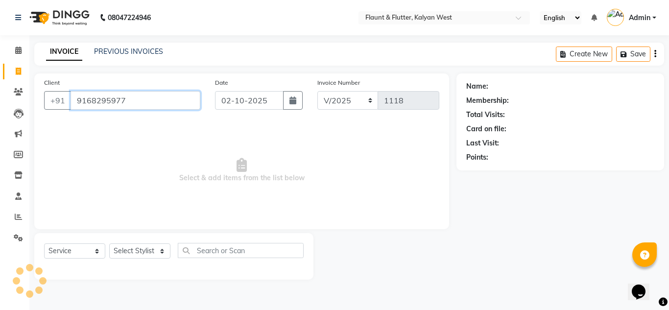
type input "9168295977"
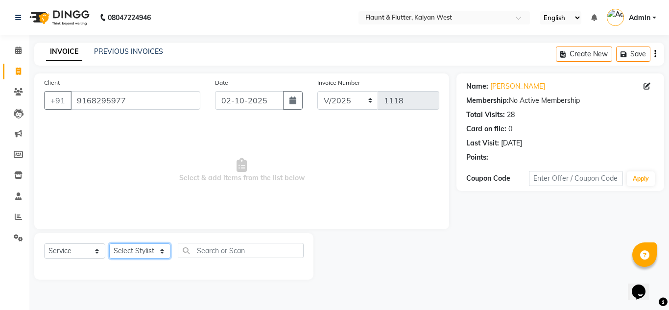
click at [153, 249] on select "Select Stylist [PERSON_NAME] [PERSON_NAME] [PERSON_NAME] [PERSON_NAME] [PERSON_…" at bounding box center [139, 251] width 61 height 15
select select "31204"
click at [109, 244] on select "Select Stylist [PERSON_NAME] [PERSON_NAME] [PERSON_NAME] [PERSON_NAME] [PERSON_…" at bounding box center [139, 251] width 61 height 15
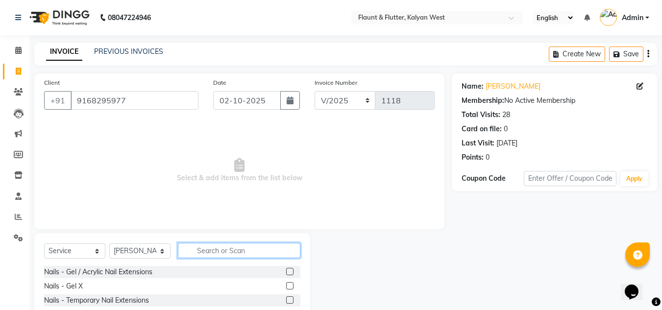
click at [199, 249] on input "text" at bounding box center [239, 250] width 123 height 15
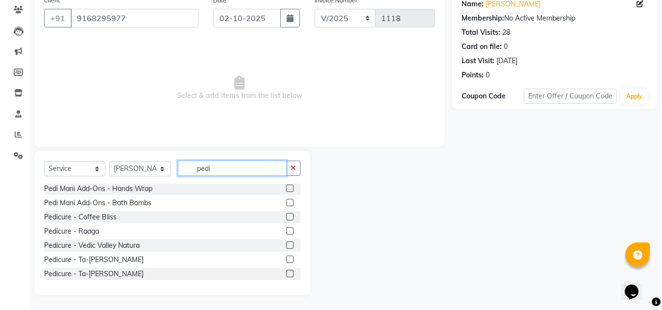
scroll to position [61, 0]
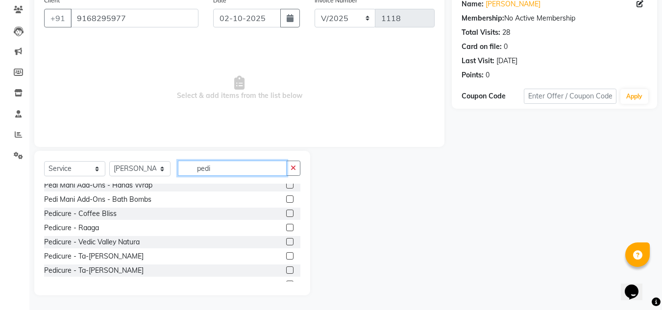
type input "pedi"
click at [286, 239] on label at bounding box center [289, 241] width 7 height 7
click at [286, 239] on input "checkbox" at bounding box center [289, 242] width 6 height 6
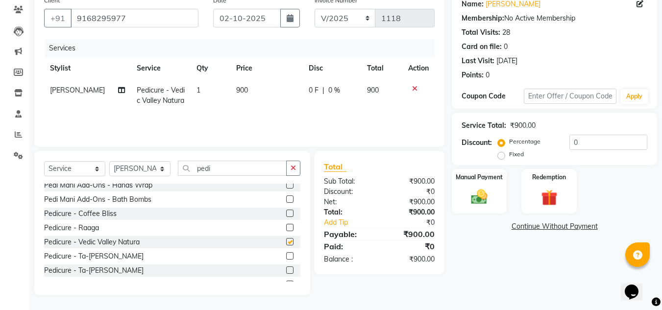
checkbox input "false"
click at [489, 210] on div "Manual Payment" at bounding box center [479, 191] width 57 height 47
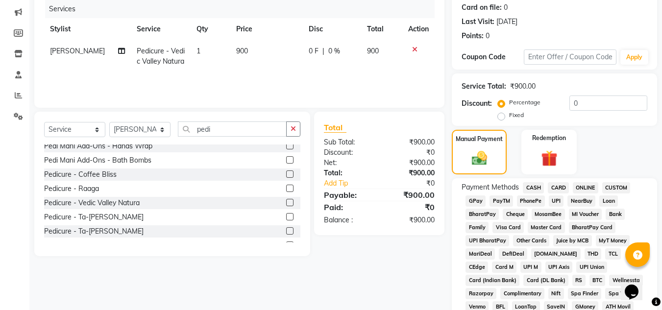
scroll to position [122, 0]
click at [519, 274] on span "Card (Indian Bank)" at bounding box center [493, 279] width 54 height 11
click at [534, 189] on span "CASH" at bounding box center [533, 187] width 21 height 11
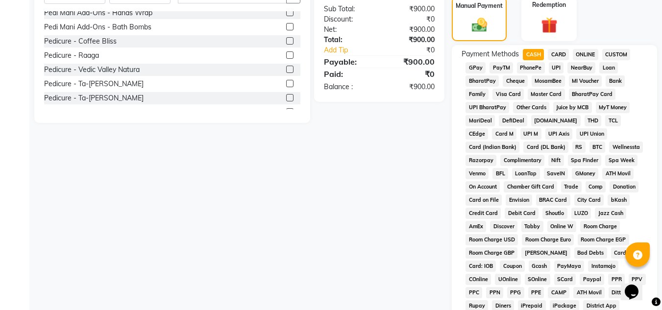
scroll to position [439, 0]
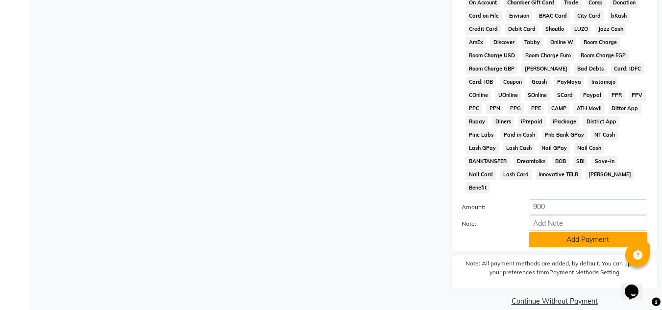
click at [580, 232] on button "Add Payment" at bounding box center [588, 239] width 119 height 15
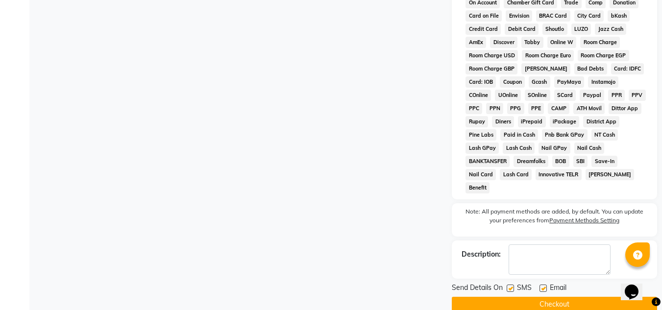
click at [540, 285] on label at bounding box center [543, 288] width 7 height 7
click at [540, 286] on input "checkbox" at bounding box center [543, 289] width 6 height 6
checkbox input "false"
click at [509, 285] on label at bounding box center [510, 288] width 7 height 7
click at [509, 286] on input "checkbox" at bounding box center [510, 289] width 6 height 6
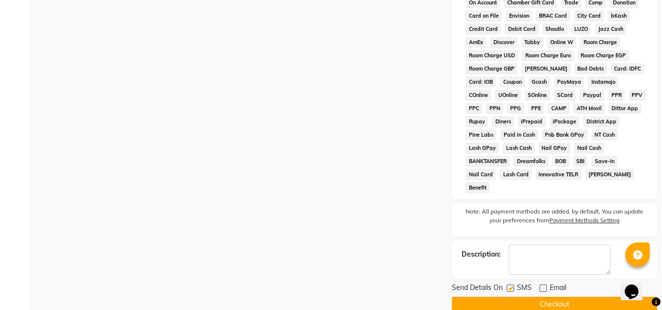
checkbox input "false"
click at [520, 297] on button "Checkout" at bounding box center [554, 304] width 205 height 15
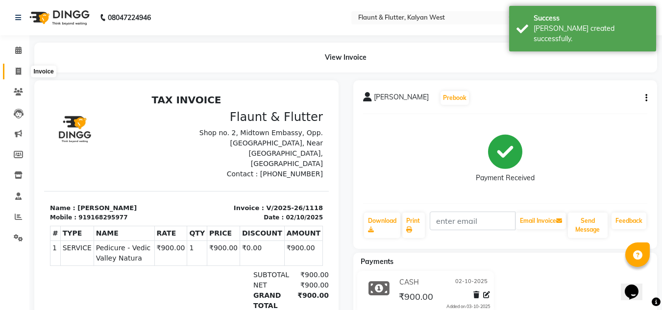
click at [18, 68] on icon at bounding box center [18, 71] width 5 height 7
select select "service"
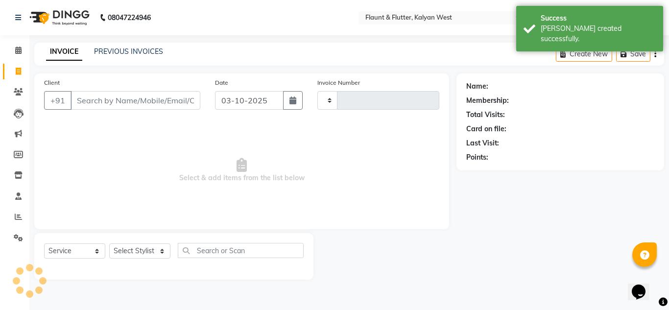
type input "1119"
select select "4941"
click at [158, 250] on select "Select Stylist [PERSON_NAME] [PERSON_NAME] [PERSON_NAME] [PERSON_NAME] [PERSON_…" at bounding box center [139, 251] width 61 height 15
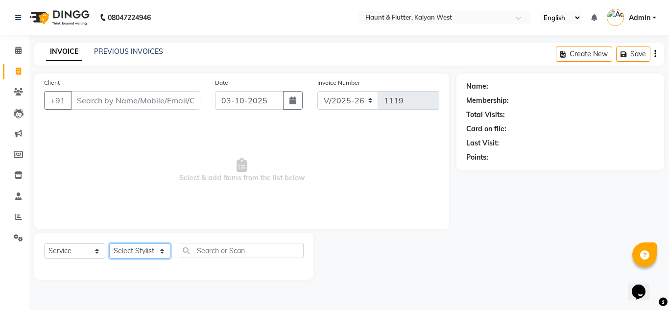
select select "52860"
click at [109, 244] on select "Select Stylist [PERSON_NAME] [PERSON_NAME] [PERSON_NAME] [PERSON_NAME] [PERSON_…" at bounding box center [139, 251] width 61 height 15
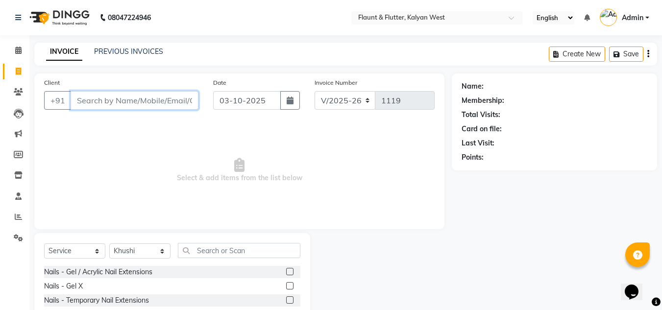
click at [111, 101] on input "Client" at bounding box center [135, 100] width 128 height 19
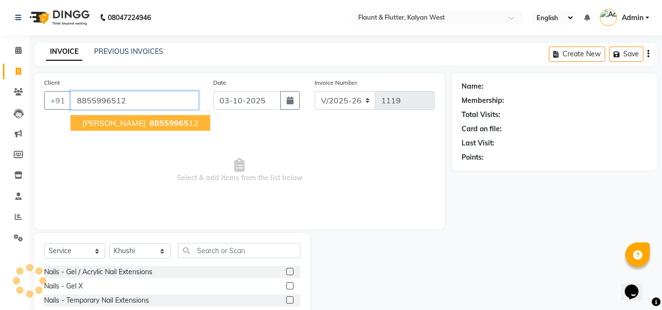
type input "8855996512"
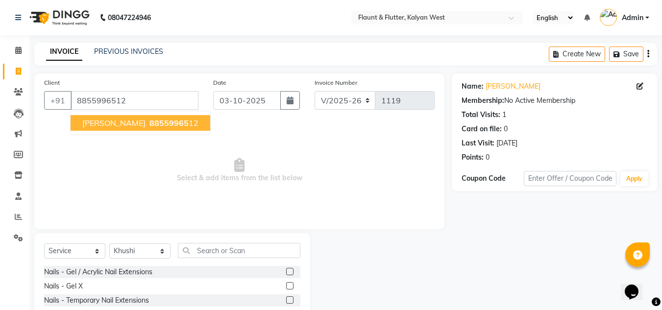
click at [129, 123] on span "[PERSON_NAME]" at bounding box center [113, 123] width 63 height 10
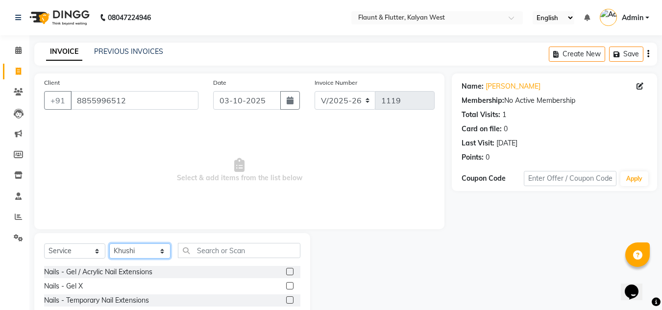
click at [157, 253] on select "Select Stylist [PERSON_NAME] [PERSON_NAME] [PERSON_NAME] [PERSON_NAME] [PERSON_…" at bounding box center [139, 251] width 61 height 15
click at [109, 244] on select "Select Stylist [PERSON_NAME] [PERSON_NAME] [PERSON_NAME] [PERSON_NAME] [PERSON_…" at bounding box center [139, 251] width 61 height 15
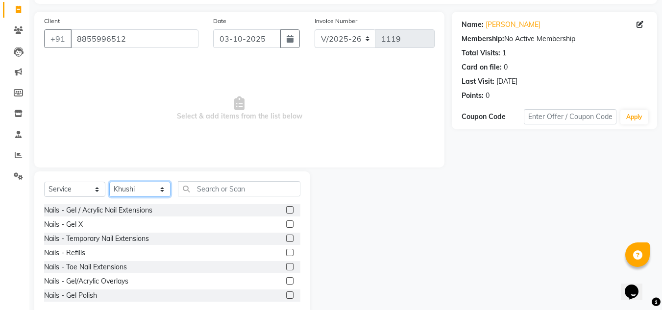
scroll to position [62, 0]
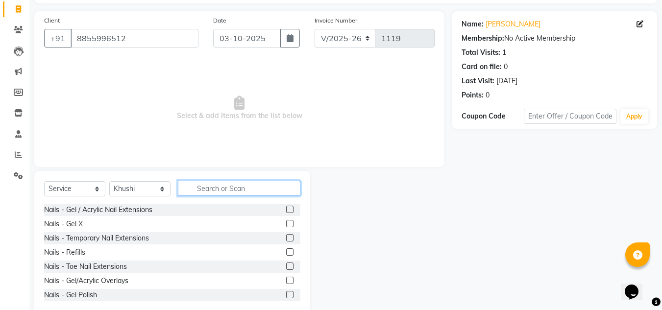
click at [198, 186] on input "text" at bounding box center [239, 188] width 123 height 15
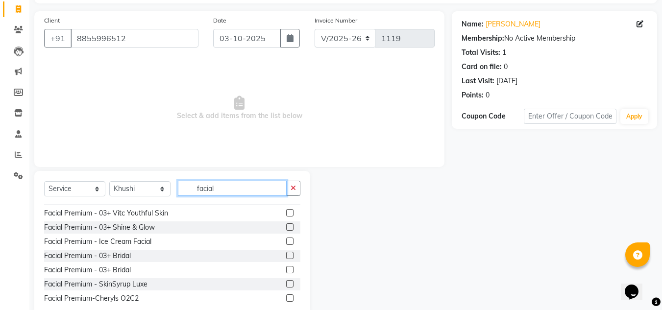
scroll to position [267, 0]
type input "facial"
click at [286, 255] on label at bounding box center [289, 255] width 7 height 7
click at [286, 255] on input "checkbox" at bounding box center [289, 256] width 6 height 6
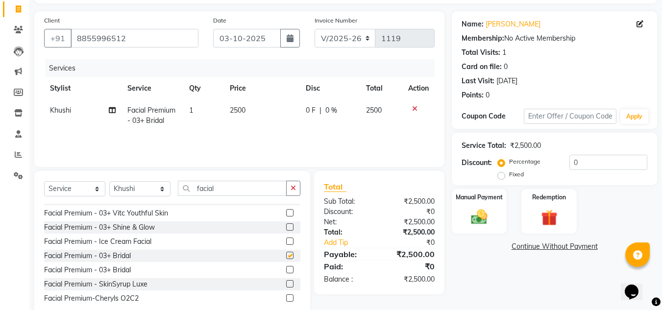
checkbox input "false"
click at [252, 107] on td "2500" at bounding box center [262, 115] width 76 height 32
select select "52860"
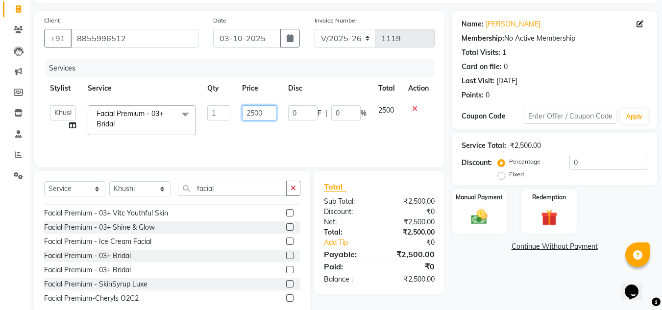
click at [265, 111] on input "2500" at bounding box center [259, 112] width 34 height 15
type input "2"
type input "2000"
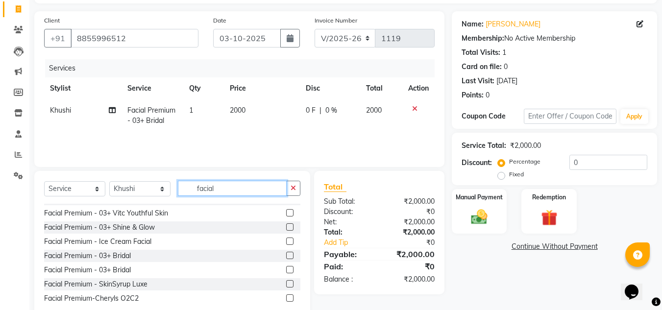
click at [229, 187] on input "facial" at bounding box center [232, 188] width 109 height 15
type input "f"
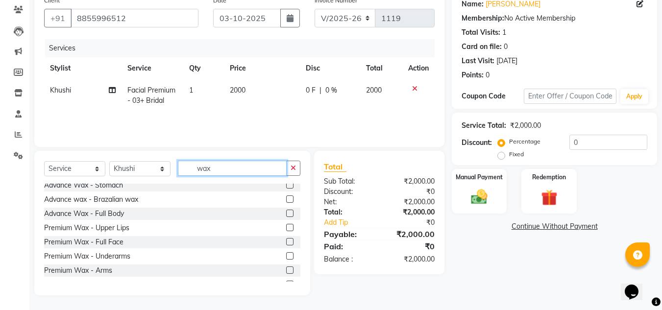
scroll to position [259, 0]
type input "wax"
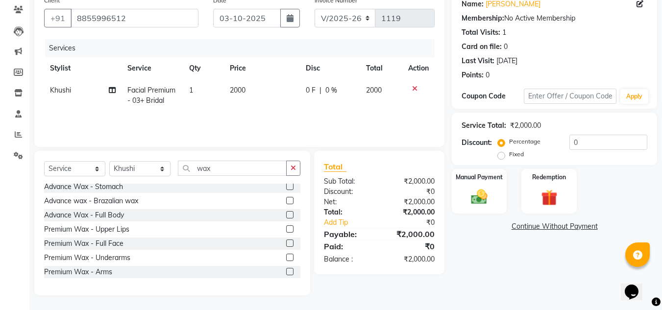
click at [286, 243] on label at bounding box center [289, 243] width 7 height 7
click at [286, 243] on input "checkbox" at bounding box center [289, 244] width 6 height 6
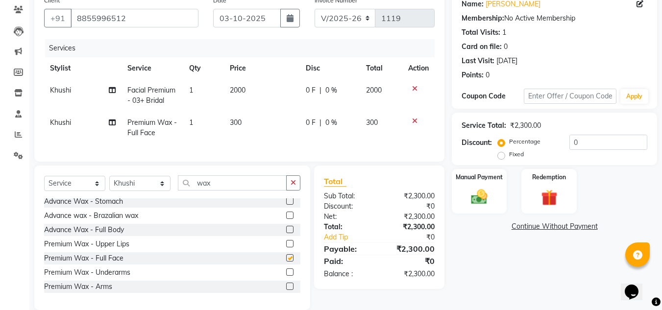
checkbox input "false"
click at [244, 118] on td "300" at bounding box center [262, 128] width 76 height 32
select select "52860"
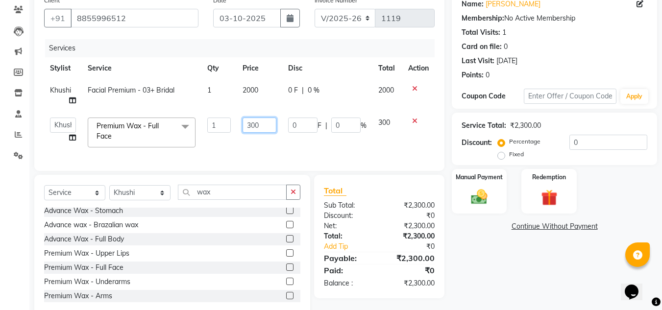
click at [261, 123] on input "300" at bounding box center [260, 125] width 34 height 15
type input "350"
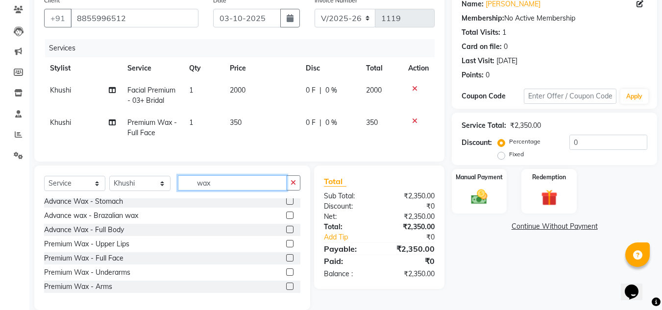
click at [231, 198] on div "Select Service Product Membership Package Voucher Prepaid Gift Card Select Styl…" at bounding box center [172, 186] width 256 height 23
type input "w"
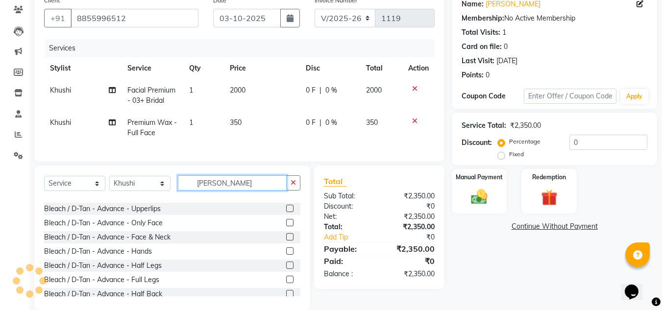
scroll to position [120, 0]
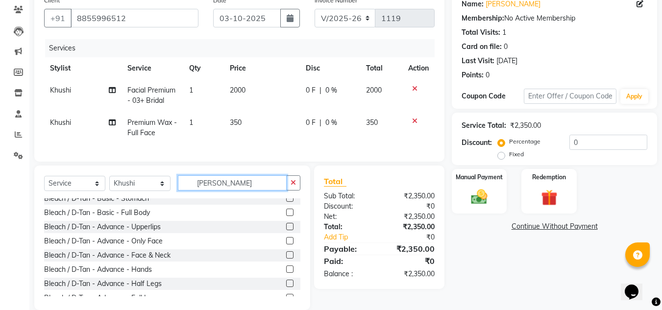
type input "[PERSON_NAME]"
click at [286, 259] on label at bounding box center [289, 254] width 7 height 7
click at [286, 259] on input "checkbox" at bounding box center [289, 255] width 6 height 6
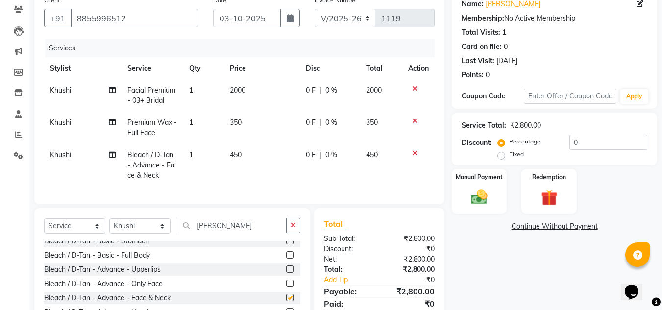
checkbox input "false"
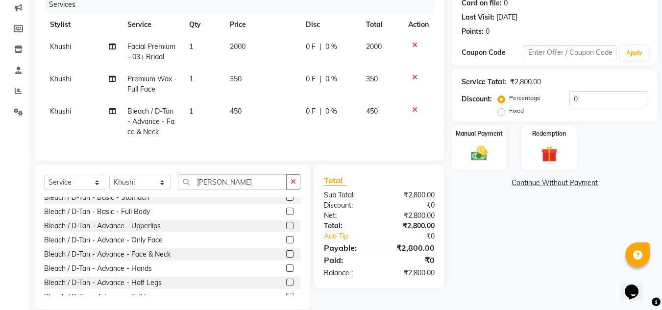
scroll to position [128, 0]
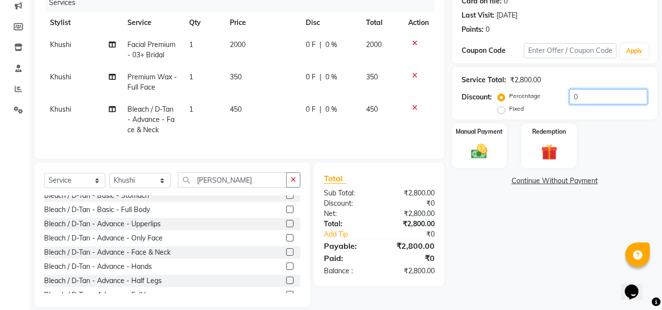
click at [576, 97] on input "0" at bounding box center [608, 96] width 78 height 15
type input "1"
click at [509, 111] on label "Fixed" at bounding box center [516, 108] width 15 height 9
click at [502, 111] on input "Fixed" at bounding box center [503, 108] width 7 height 7
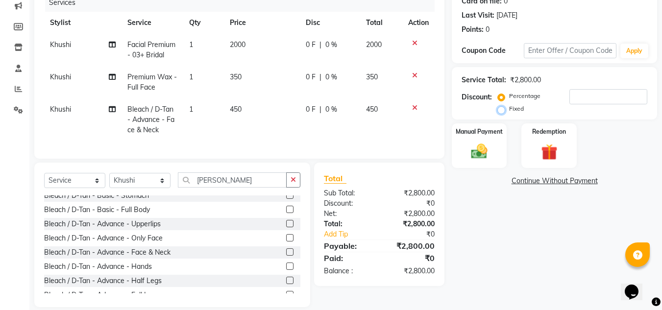
radio input "true"
click at [577, 93] on input "number" at bounding box center [608, 96] width 78 height 15
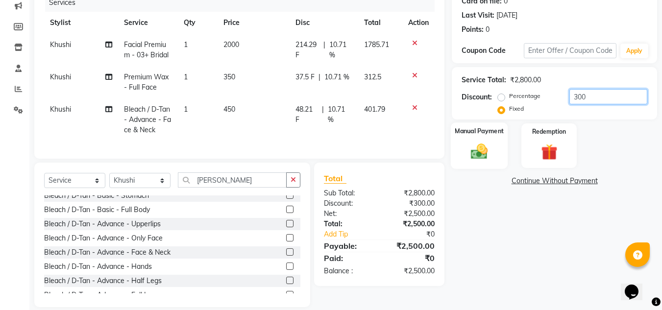
type input "300"
click at [484, 161] on img at bounding box center [479, 152] width 27 height 20
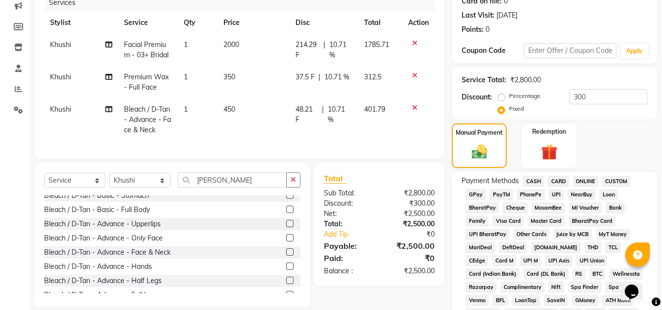
click at [535, 181] on span "CASH" at bounding box center [533, 181] width 21 height 11
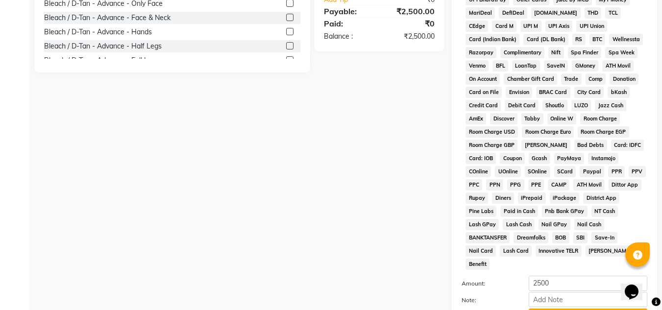
scroll to position [439, 0]
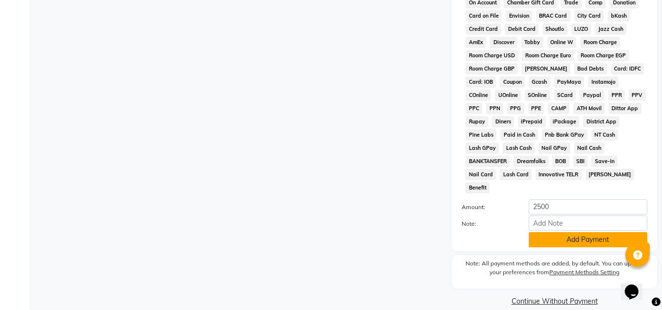
click at [564, 232] on button "Add Payment" at bounding box center [588, 239] width 119 height 15
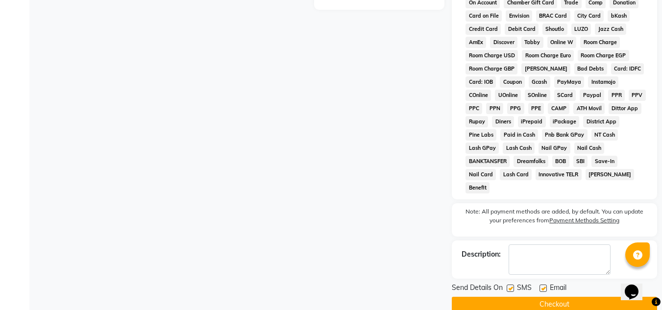
click at [544, 285] on label at bounding box center [543, 288] width 7 height 7
click at [544, 286] on input "checkbox" at bounding box center [543, 289] width 6 height 6
checkbox input "false"
click at [510, 285] on label at bounding box center [510, 288] width 7 height 7
click at [510, 286] on input "checkbox" at bounding box center [510, 289] width 6 height 6
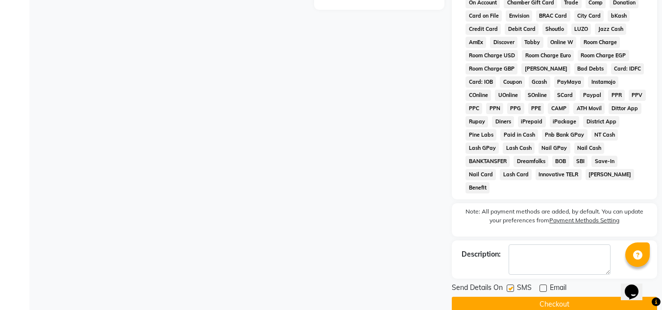
checkbox input "false"
click at [515, 297] on button "Checkout" at bounding box center [554, 304] width 205 height 15
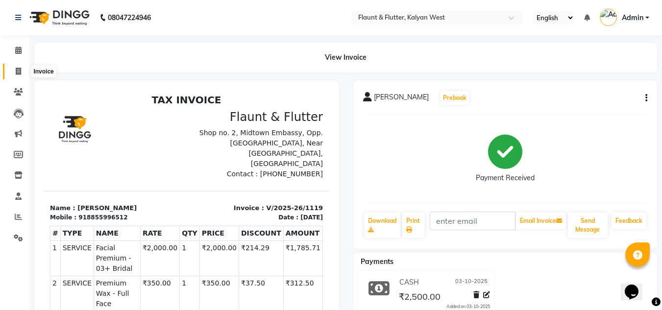
click at [17, 71] on icon at bounding box center [18, 71] width 5 height 7
select select "service"
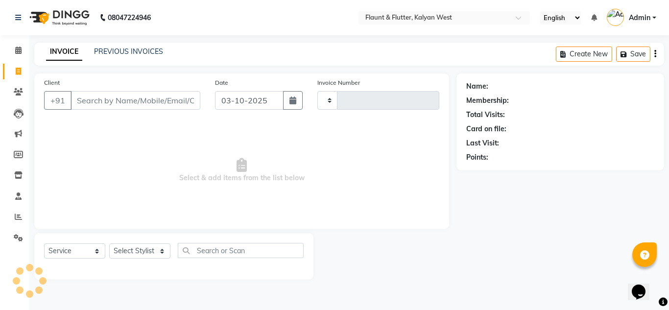
type input "1120"
select select "4941"
click at [119, 50] on link "PREVIOUS INVOICES" at bounding box center [128, 51] width 69 height 9
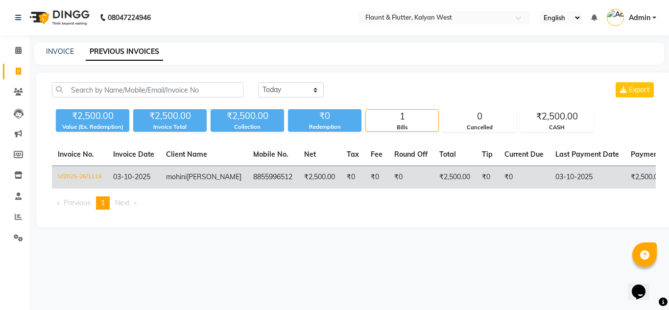
click at [298, 179] on td "₹2,500.00" at bounding box center [319, 177] width 43 height 23
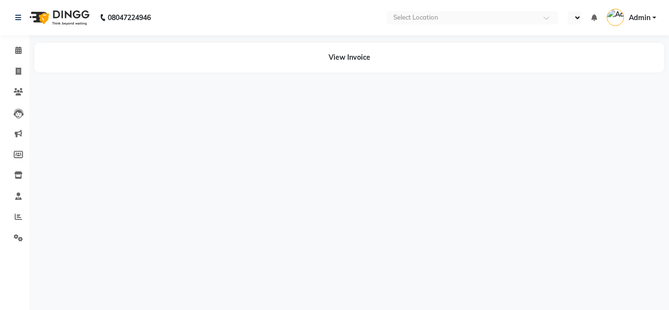
select select "en"
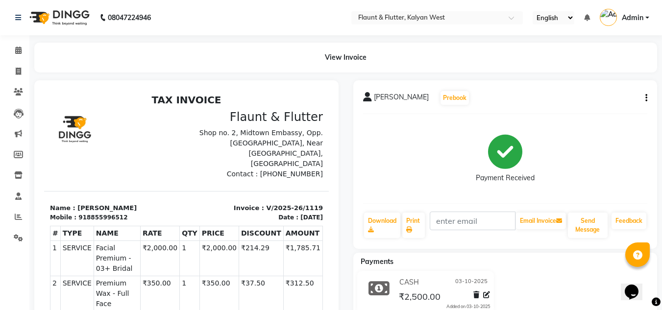
click at [648, 99] on div "mohini tikmani Prebook Payment Received Download Print Email Invoice Send Messa…" at bounding box center [505, 164] width 304 height 169
click at [645, 98] on icon "button" at bounding box center [646, 98] width 2 height 0
click at [585, 86] on div "Split Service Amount" at bounding box center [597, 86] width 67 height 12
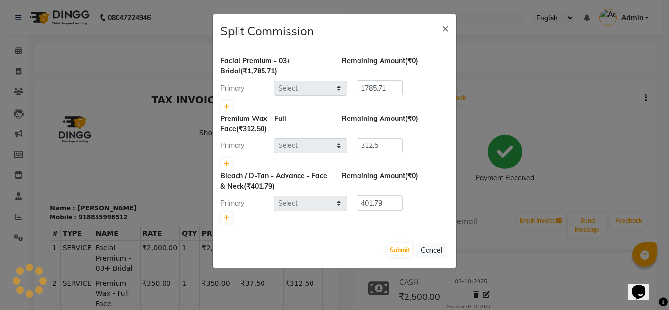
select select "52860"
click at [541, 101] on ngb-modal-window "Split Commission × Facial Premium - 03+ Bridal (₹1,785.71) Remaining Amount (₹0…" at bounding box center [334, 155] width 669 height 310
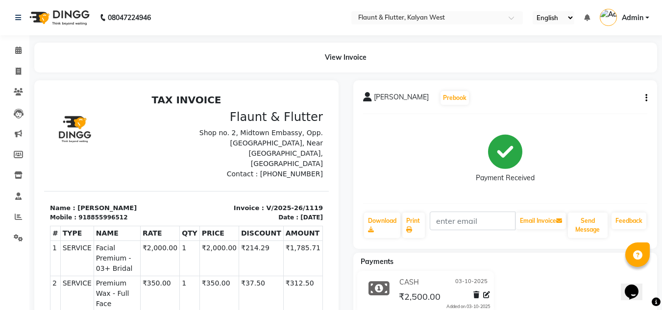
click at [647, 98] on icon "button" at bounding box center [646, 98] width 2 height 0
click at [589, 111] on div "Edit Invoice" at bounding box center [597, 110] width 67 height 12
select select "service"
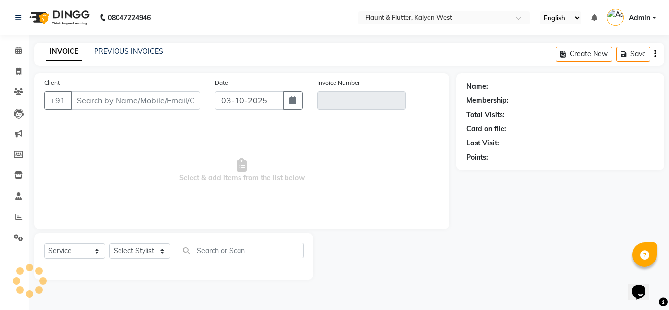
type input "8855996512"
type input "V/2025-26/1119"
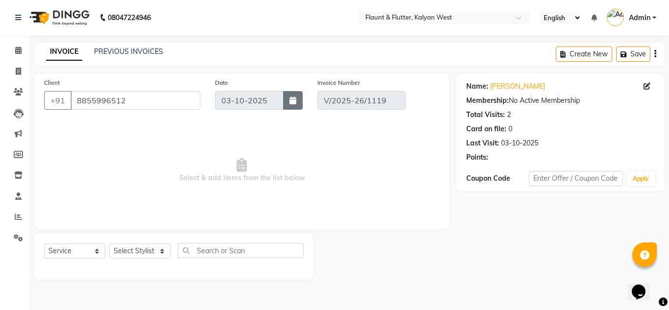
select select "select"
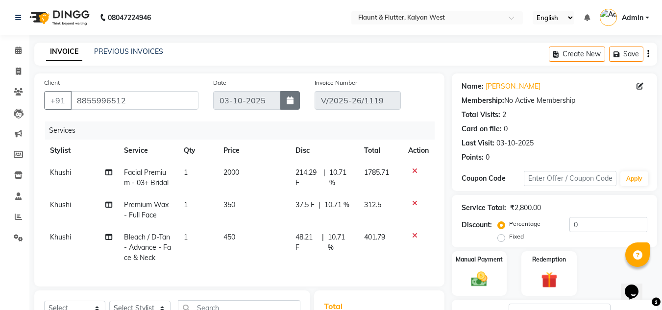
click at [291, 101] on icon "button" at bounding box center [290, 101] width 7 height 8
select select "10"
select select "2025"
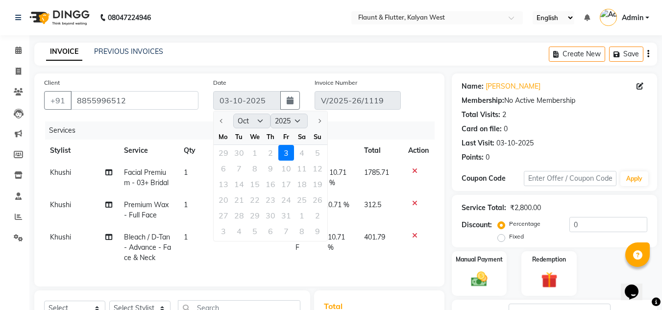
click at [271, 151] on div "29 30 1 2 3 4 5" at bounding box center [271, 153] width 114 height 16
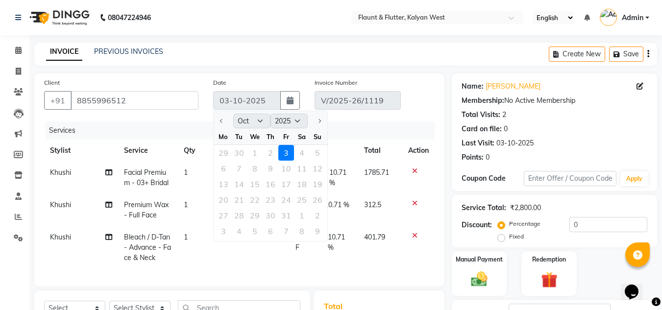
click at [271, 151] on div "29 30 1 2 3 4 5" at bounding box center [271, 153] width 114 height 16
drag, startPoint x: 271, startPoint y: 151, endPoint x: 273, endPoint y: 157, distance: 5.9
click at [273, 157] on div "29 30 1 2 3 4 5" at bounding box center [271, 153] width 114 height 16
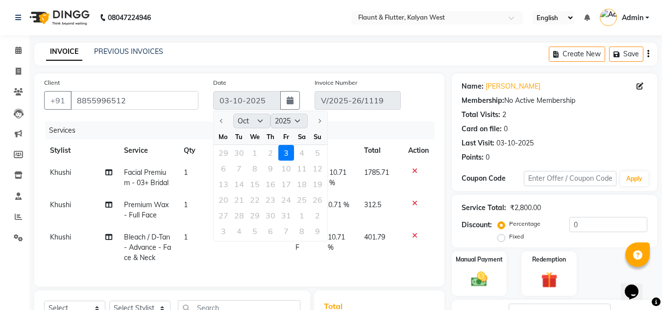
click at [394, 133] on div "Services" at bounding box center [243, 131] width 397 height 18
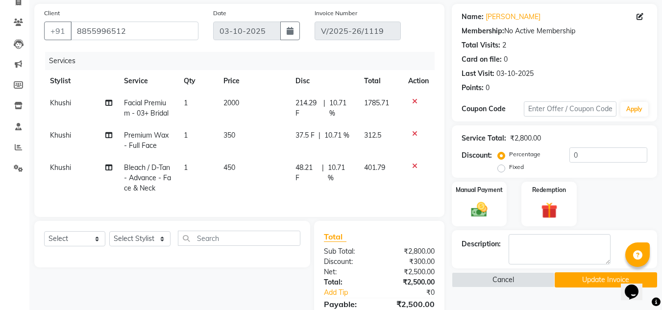
scroll to position [68, 0]
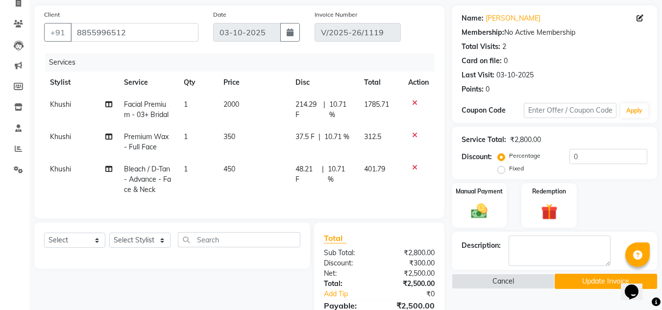
click at [414, 102] on icon at bounding box center [414, 102] width 5 height 7
click at [414, 132] on icon at bounding box center [414, 135] width 5 height 7
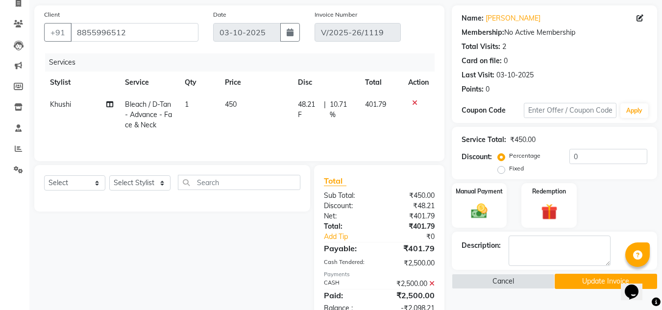
click at [414, 102] on icon at bounding box center [414, 102] width 5 height 7
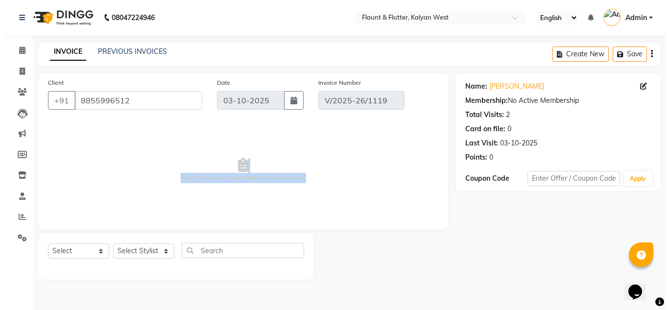
scroll to position [0, 0]
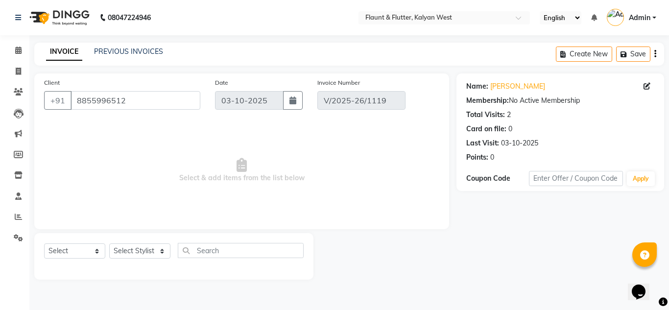
click at [414, 102] on div "Client +91 8855996512 Date 03-10-2025 Invoice Number V/2025-26/1119" at bounding box center [242, 97] width 410 height 40
click at [157, 102] on input "8855996512" at bounding box center [136, 100] width 130 height 19
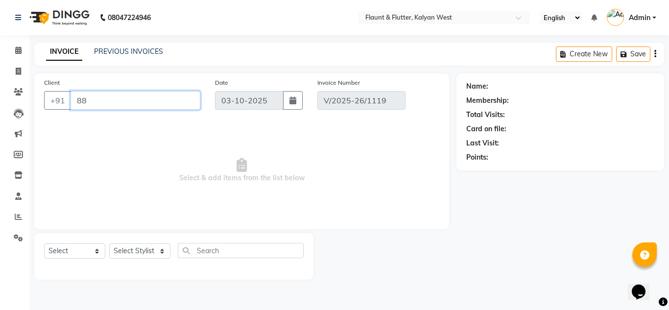
type input "8"
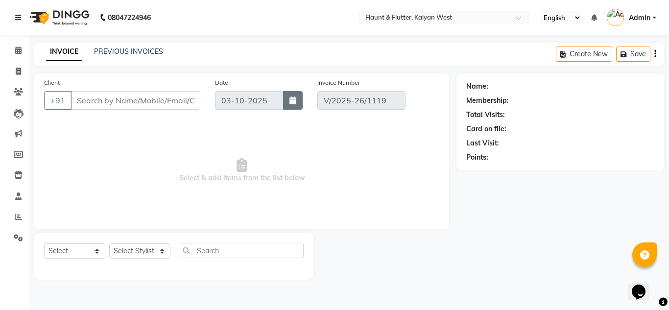
click at [295, 97] on icon "button" at bounding box center [293, 101] width 7 height 8
select select "10"
select select "2025"
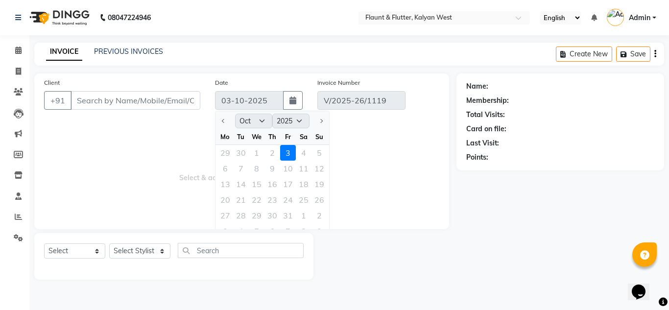
click at [267, 158] on div "29 30 1 2 3 4 5" at bounding box center [273, 153] width 114 height 16
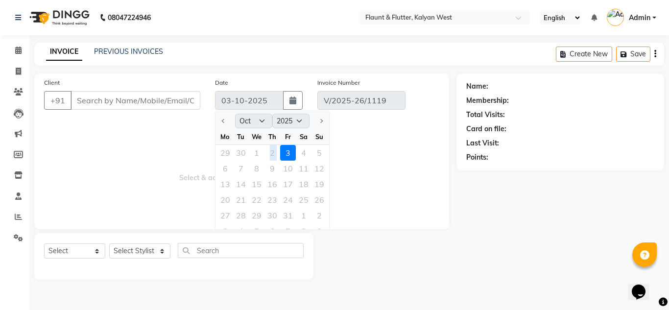
click at [267, 158] on div "29 30 1 2 3 4 5" at bounding box center [273, 153] width 114 height 16
click at [394, 258] on div at bounding box center [385, 256] width 143 height 47
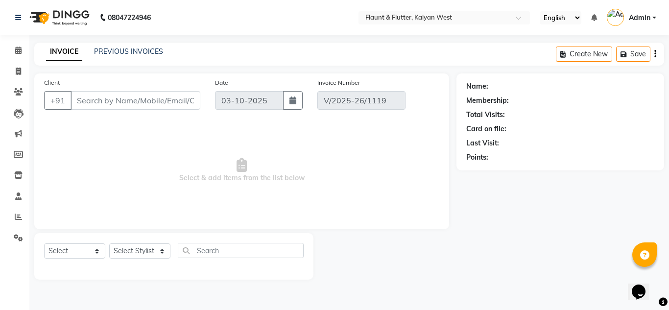
click at [658, 51] on div "Create New Save" at bounding box center [610, 54] width 108 height 23
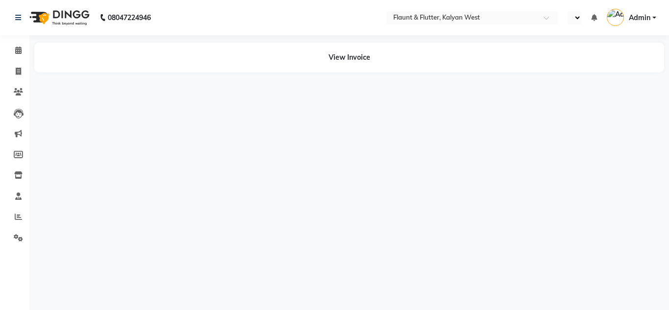
select select "en"
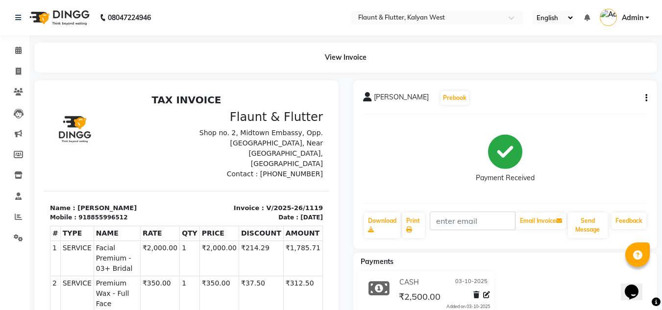
click at [649, 99] on div "mohini tikmani Prebook Payment Received Download Print Email Invoice Send Messa…" at bounding box center [505, 164] width 304 height 169
click at [646, 99] on icon "button" at bounding box center [646, 98] width 2 height 0
click at [581, 76] on div "Cancel Invoice" at bounding box center [597, 74] width 67 height 12
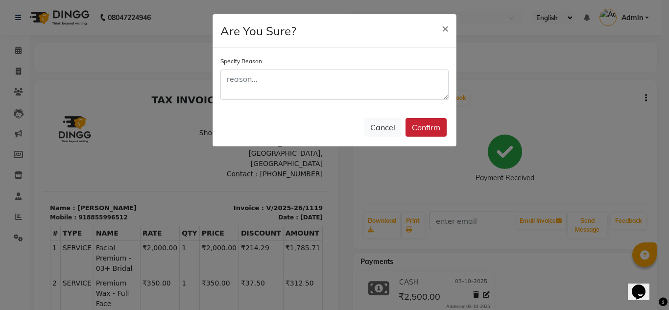
click at [427, 127] on button "Confirm" at bounding box center [426, 127] width 41 height 19
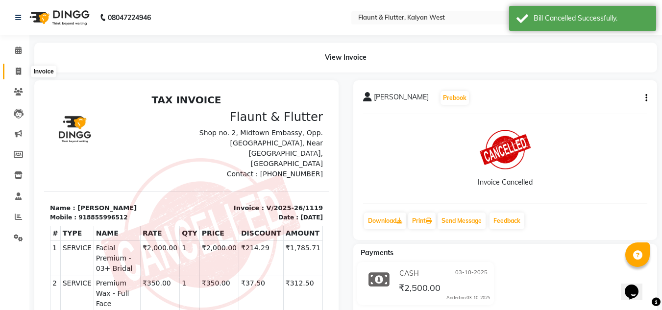
click at [19, 70] on icon at bounding box center [18, 71] width 5 height 7
select select "service"
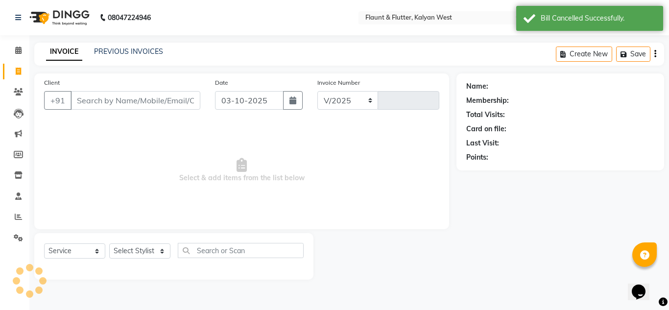
select select "4941"
type input "1120"
click at [147, 51] on link "PREVIOUS INVOICES" at bounding box center [128, 51] width 69 height 9
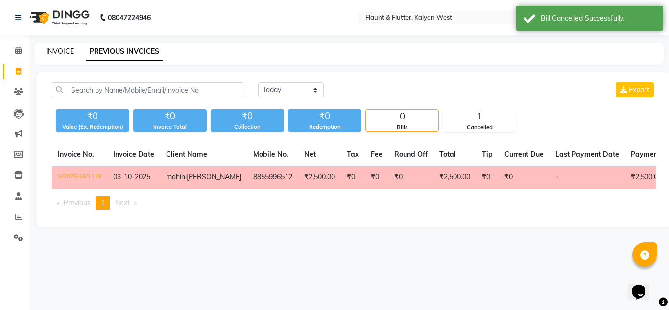
click at [57, 51] on link "INVOICE" at bounding box center [60, 51] width 28 height 9
select select "service"
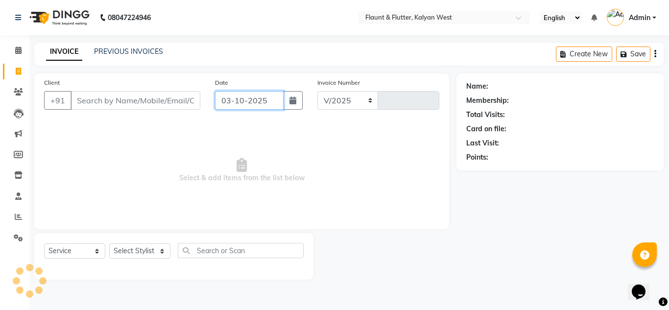
select select "4941"
type input "1120"
click at [242, 104] on input "03-10-2025" at bounding box center [249, 100] width 69 height 19
select select "10"
select select "2025"
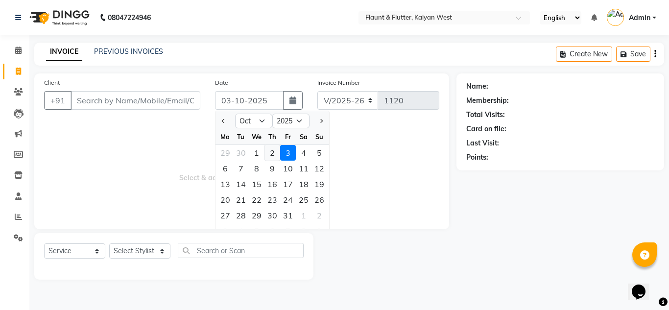
click at [275, 151] on div "2" at bounding box center [273, 153] width 16 height 16
type input "02-10-2025"
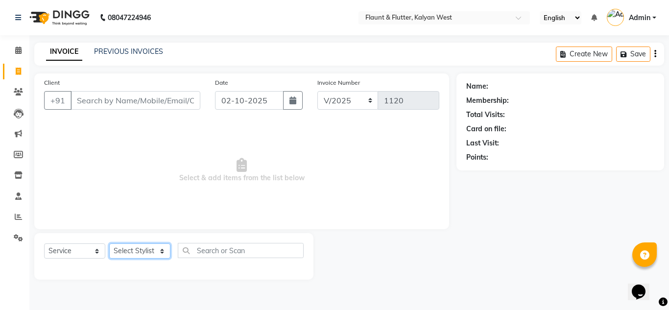
click at [161, 253] on select "Select Stylist [PERSON_NAME] [PERSON_NAME] [PERSON_NAME] [PERSON_NAME] [PERSON_…" at bounding box center [139, 251] width 61 height 15
select select "52860"
click at [109, 244] on select "Select Stylist [PERSON_NAME] [PERSON_NAME] [PERSON_NAME] [PERSON_NAME] [PERSON_…" at bounding box center [139, 251] width 61 height 15
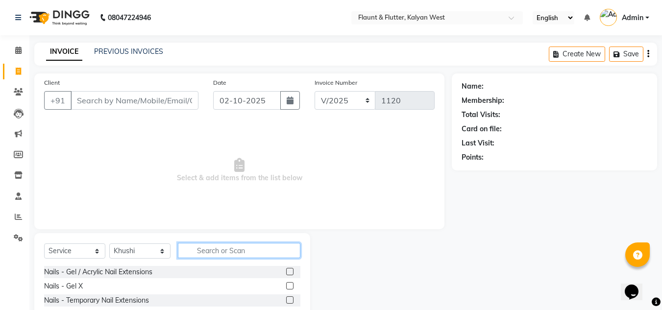
click at [191, 249] on input "text" at bounding box center [239, 250] width 123 height 15
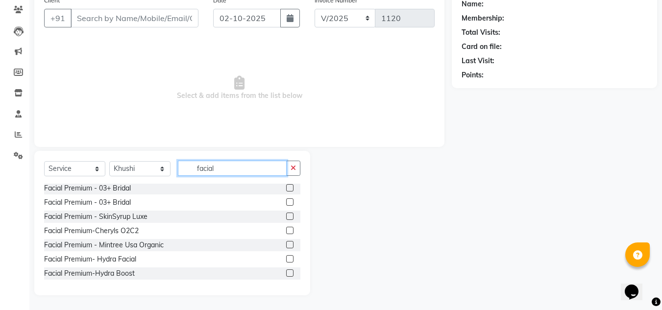
scroll to position [313, 0]
type input "facial"
click at [286, 231] on label at bounding box center [289, 231] width 7 height 7
click at [286, 231] on input "checkbox" at bounding box center [289, 232] width 6 height 6
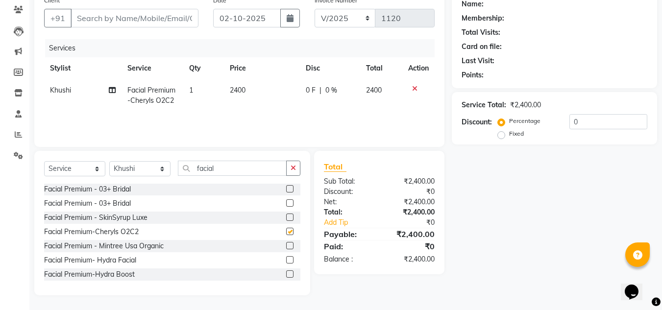
checkbox input "false"
click at [242, 88] on span "2400" at bounding box center [238, 90] width 16 height 9
select select "52860"
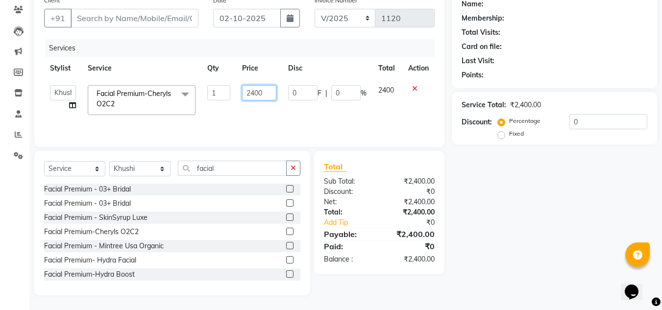
click at [255, 92] on input "2400" at bounding box center [259, 92] width 34 height 15
type input "2000"
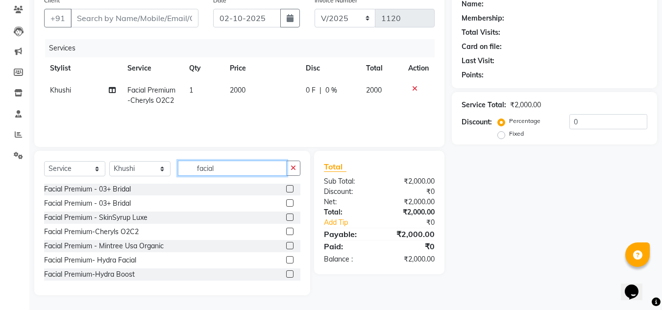
click at [226, 171] on input "facial" at bounding box center [232, 168] width 109 height 15
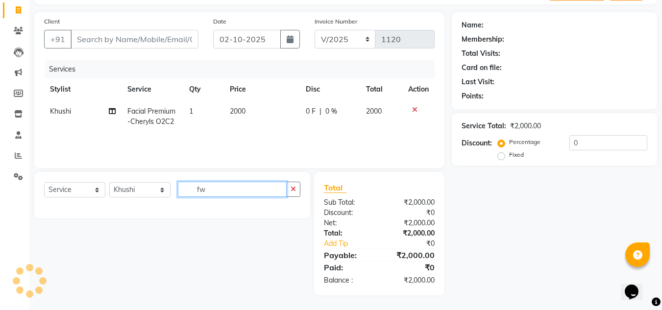
type input "f"
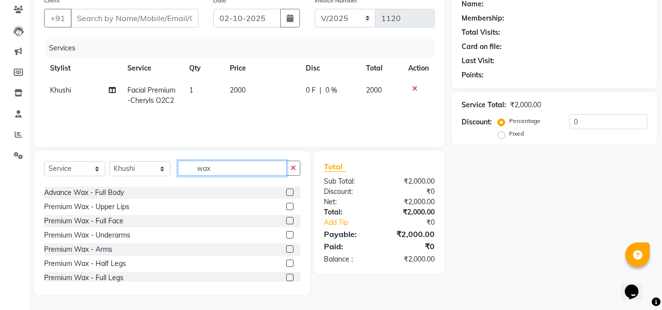
scroll to position [282, 0]
type input "wax"
click at [286, 221] on label at bounding box center [289, 220] width 7 height 7
click at [286, 221] on input "checkbox" at bounding box center [289, 221] width 6 height 6
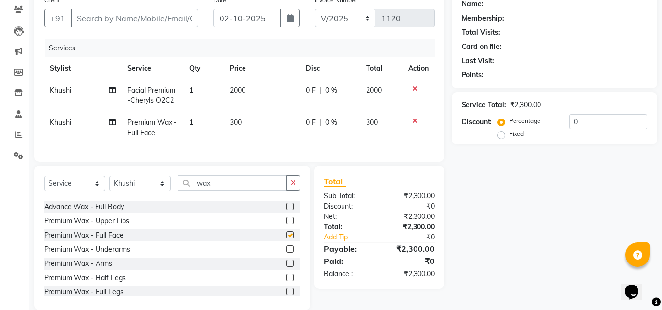
checkbox input "false"
click at [246, 130] on td "300" at bounding box center [262, 128] width 76 height 32
select select "52860"
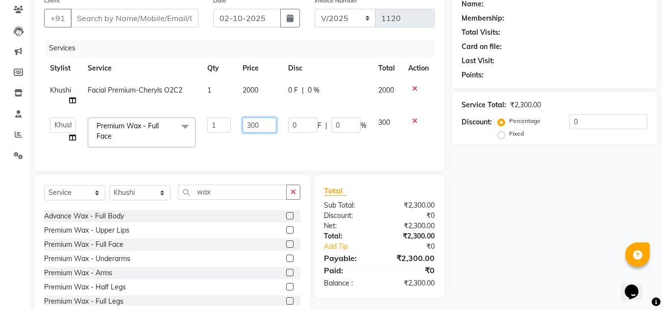
click at [262, 119] on input "300" at bounding box center [260, 125] width 34 height 15
type input "350"
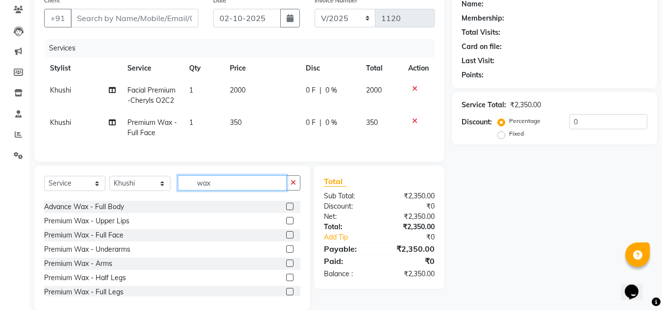
click at [240, 198] on div "Select Service Product Membership Package Voucher Prepaid Gift Card Select Styl…" at bounding box center [172, 186] width 256 height 23
type input "w"
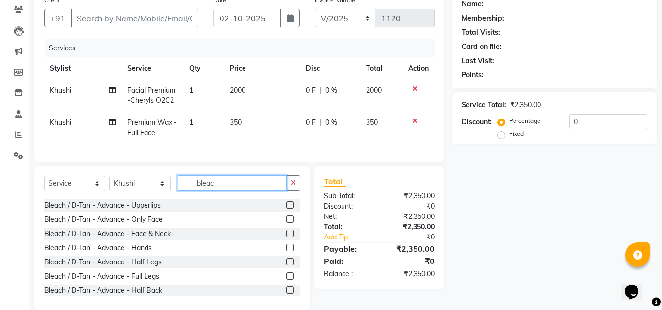
scroll to position [141, 0]
type input "bleac"
click at [286, 238] on label at bounding box center [289, 233] width 7 height 7
click at [286, 238] on input "checkbox" at bounding box center [289, 234] width 6 height 6
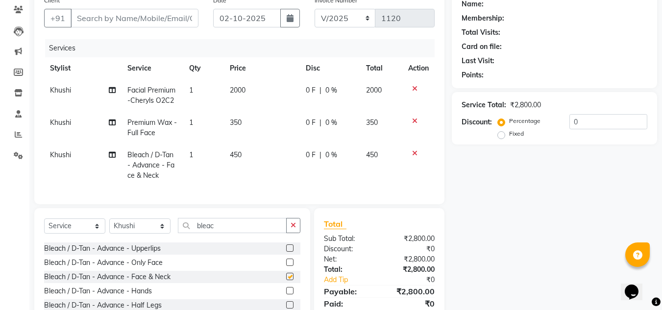
checkbox input "false"
click at [83, 19] on input "Client" at bounding box center [135, 18] width 128 height 19
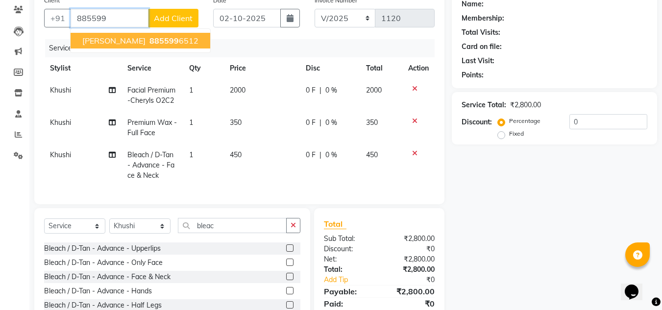
click at [102, 40] on span "[PERSON_NAME]" at bounding box center [113, 41] width 63 height 10
type input "8855996512"
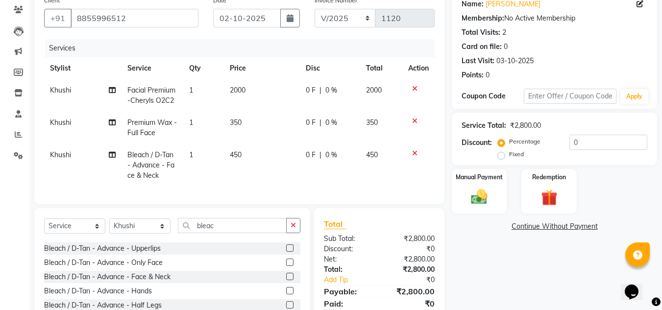
scroll to position [0, 5]
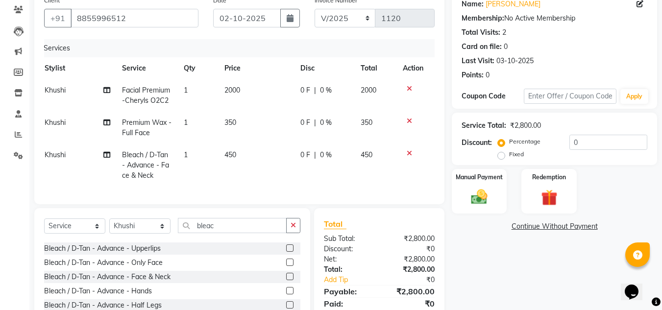
click at [509, 157] on label "Fixed" at bounding box center [516, 154] width 15 height 9
click at [500, 157] on input "Fixed" at bounding box center [503, 154] width 7 height 7
radio input "true"
click at [585, 142] on input "0" at bounding box center [608, 142] width 78 height 15
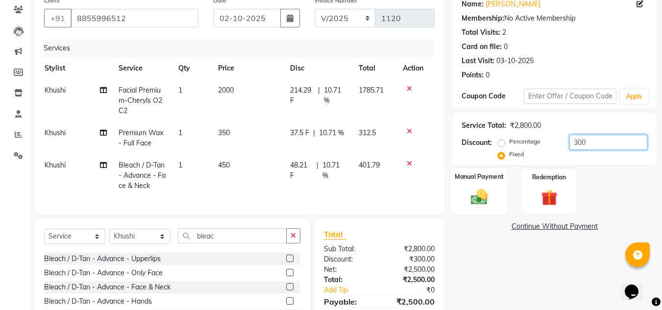
type input "300"
click at [501, 204] on div "Manual Payment" at bounding box center [479, 191] width 57 height 47
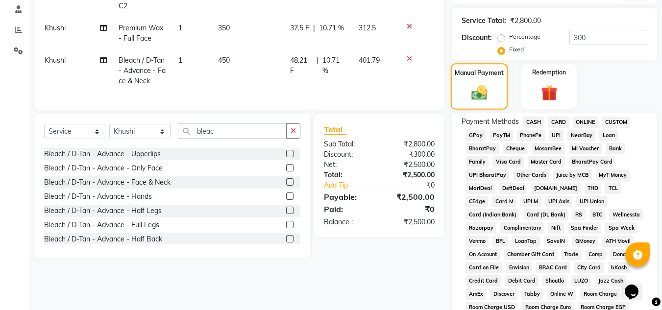
scroll to position [194, 0]
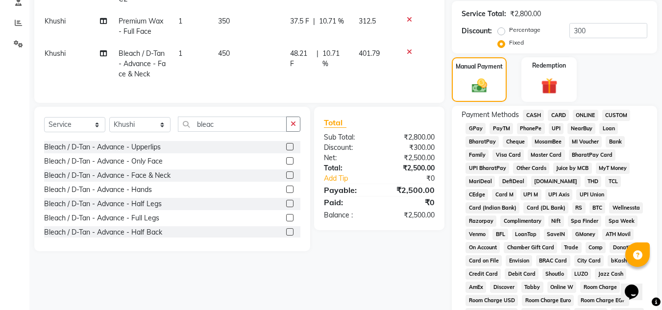
click at [529, 116] on span "CASH" at bounding box center [533, 115] width 21 height 11
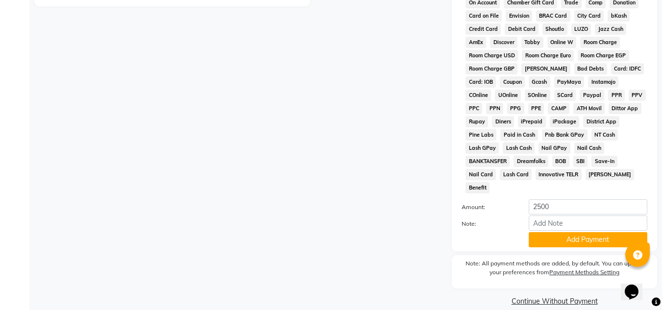
scroll to position [439, 0]
click at [574, 233] on button "Add Payment" at bounding box center [588, 240] width 119 height 15
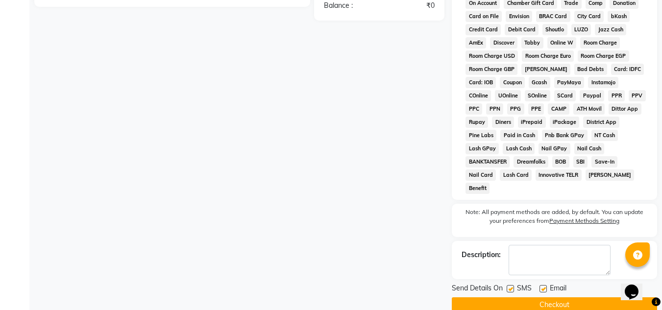
click at [543, 285] on label at bounding box center [543, 288] width 7 height 7
click at [543, 286] on input "checkbox" at bounding box center [543, 289] width 6 height 6
checkbox input "false"
click at [510, 285] on label at bounding box center [510, 288] width 7 height 7
click at [510, 286] on input "checkbox" at bounding box center [510, 289] width 6 height 6
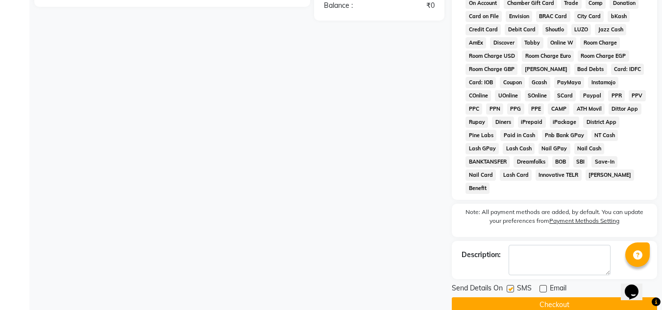
checkbox input "false"
click at [525, 297] on button "Checkout" at bounding box center [554, 304] width 205 height 15
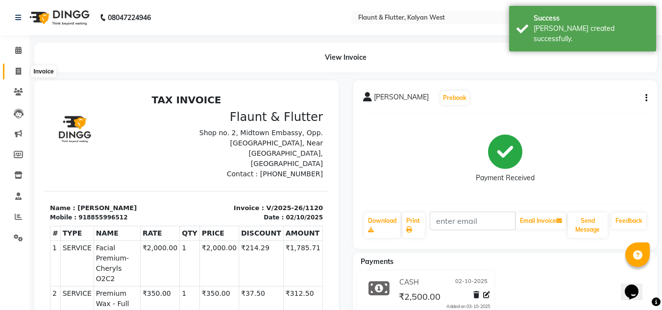
click at [17, 73] on icon at bounding box center [18, 71] width 5 height 7
select select "service"
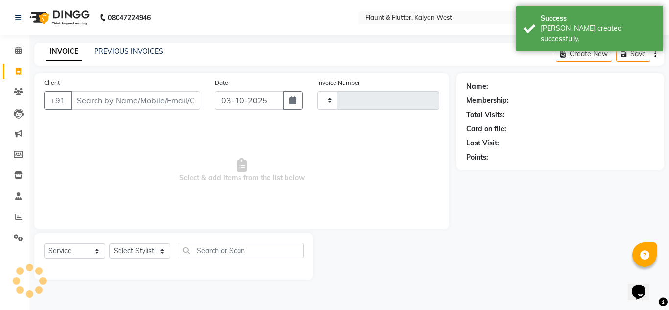
type input "1121"
select select "4941"
click at [123, 47] on link "PREVIOUS INVOICES" at bounding box center [128, 51] width 69 height 9
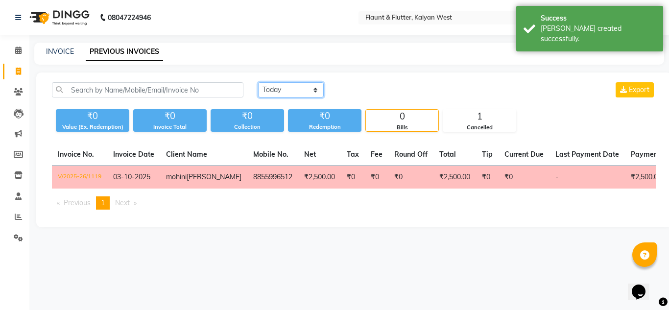
click at [270, 88] on select "Today Yesterday Custom Range" at bounding box center [291, 89] width 66 height 15
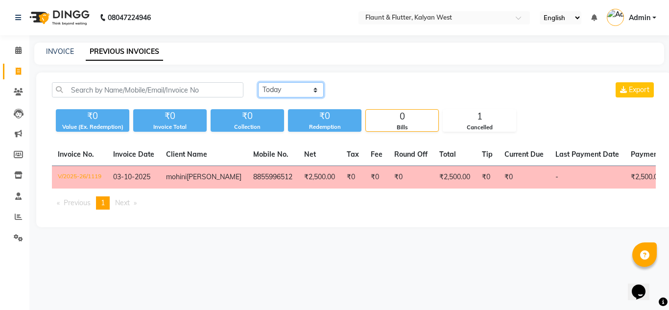
select select "yesterday"
click at [258, 82] on select "Today Yesterday Custom Range" at bounding box center [291, 89] width 66 height 15
